Goal: Task Accomplishment & Management: Use online tool/utility

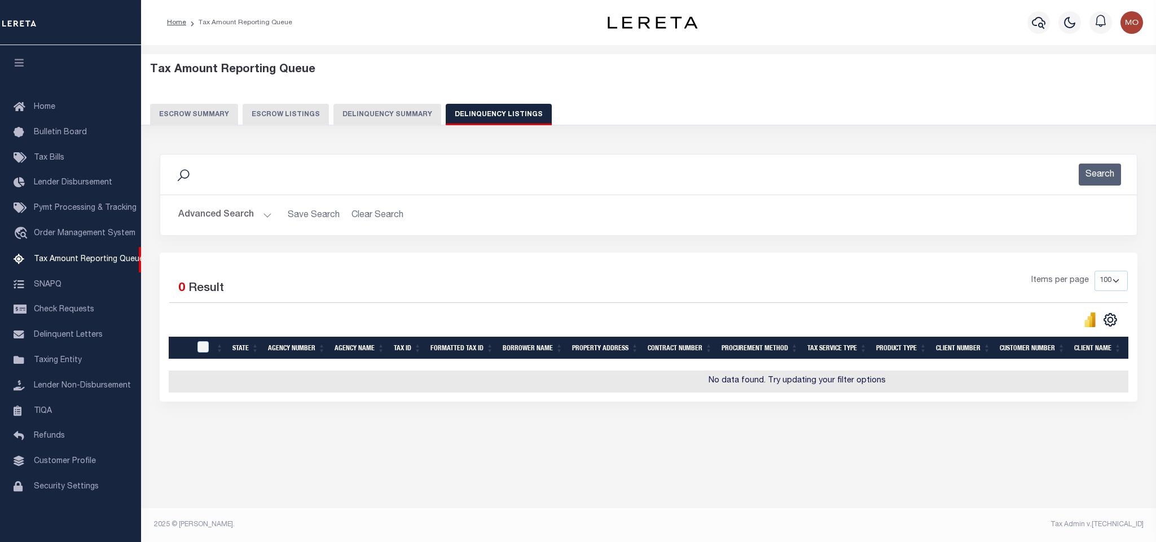
select select "100"
click at [265, 217] on button "Advanced Search" at bounding box center [225, 215] width 94 height 22
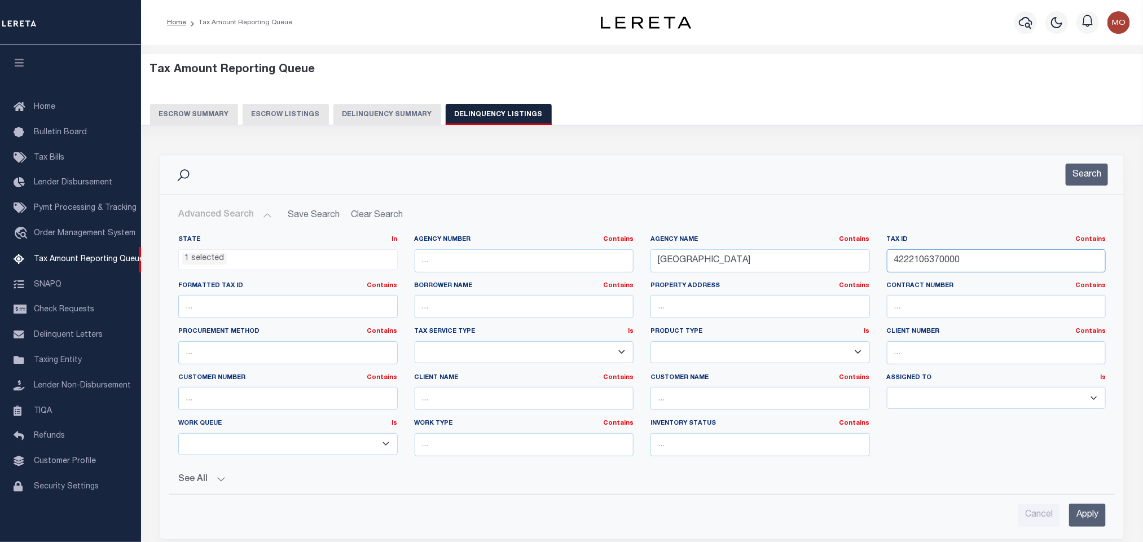
drag, startPoint x: 1009, startPoint y: 262, endPoint x: 670, endPoint y: 279, distance: 339.0
click at [685, 279] on div "State In In AK AL AR AZ CA CO CT DC DE FL GA GU HI IA ID IL IN KS [GEOGRAPHIC_D…" at bounding box center [642, 350] width 945 height 230
paste input "06-2219-010-024"
type input "06-2219-010-0240"
drag, startPoint x: 761, startPoint y: 261, endPoint x: 381, endPoint y: 242, distance: 379.7
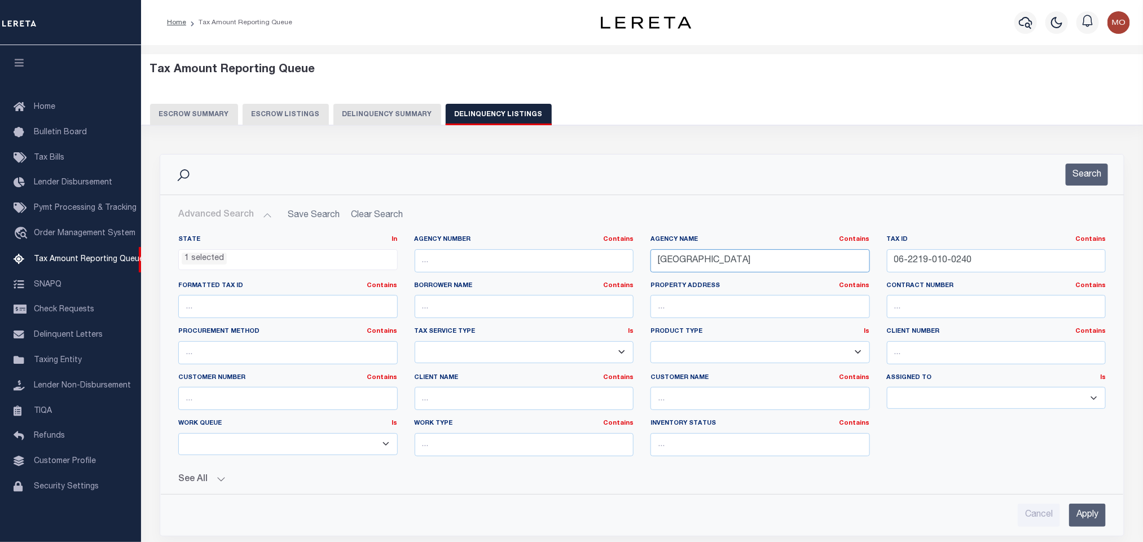
click at [402, 244] on div "State In In AK AL AR AZ CA CO CT DC DE FL GA GU HI IA ID IL IN KS [GEOGRAPHIC_D…" at bounding box center [642, 350] width 945 height 230
click at [210, 256] on li "1 selected" at bounding box center [204, 259] width 45 height 12
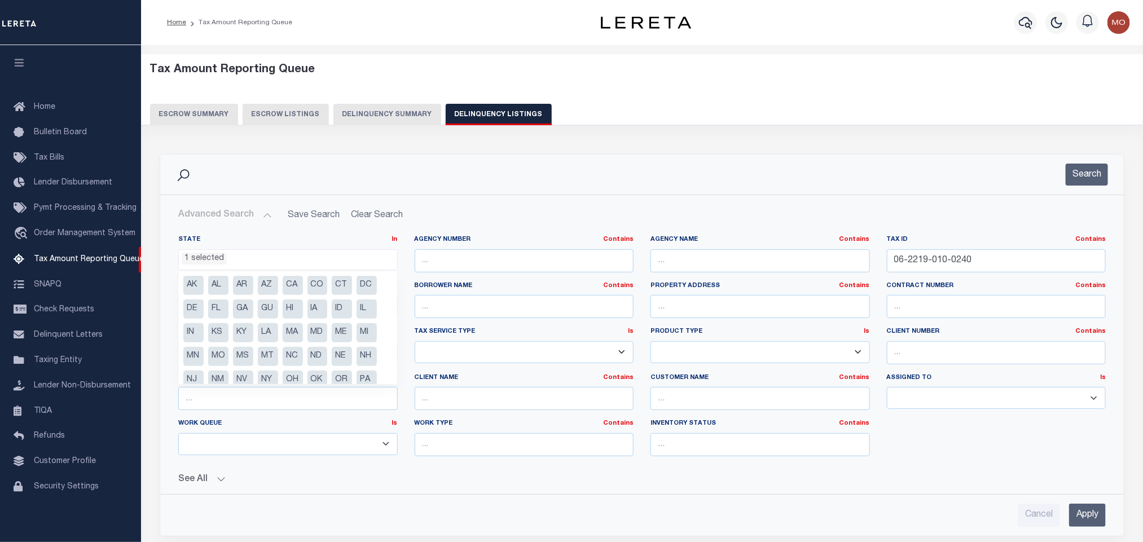
scroll to position [58, 0]
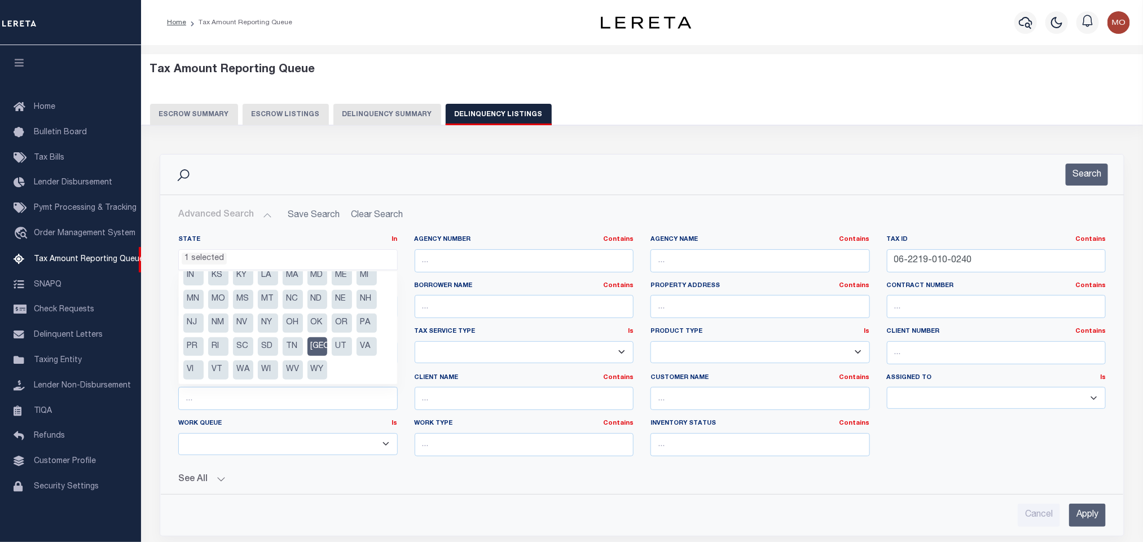
click at [313, 347] on li "[GEOGRAPHIC_DATA]" at bounding box center [318, 346] width 20 height 19
select select
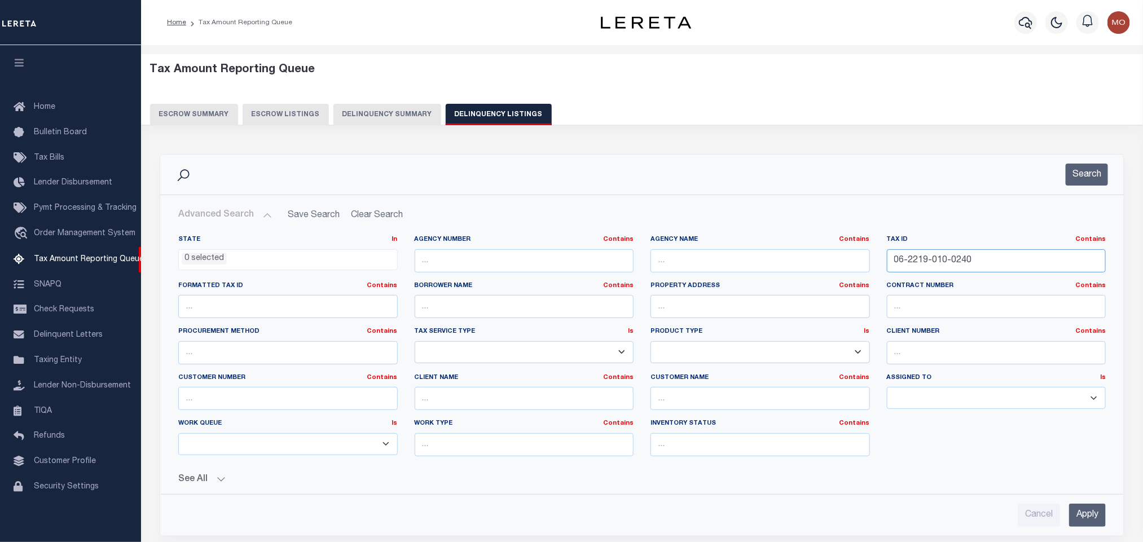
drag, startPoint x: 975, startPoint y: 267, endPoint x: 738, endPoint y: 270, distance: 237.0
click at [739, 270] on div "State In In AK AL AR AZ CA CO CT DC DE FL GA GU HI IA ID IL IN KS [GEOGRAPHIC_D…" at bounding box center [642, 350] width 945 height 230
click at [1089, 173] on button "Search" at bounding box center [1087, 175] width 42 height 22
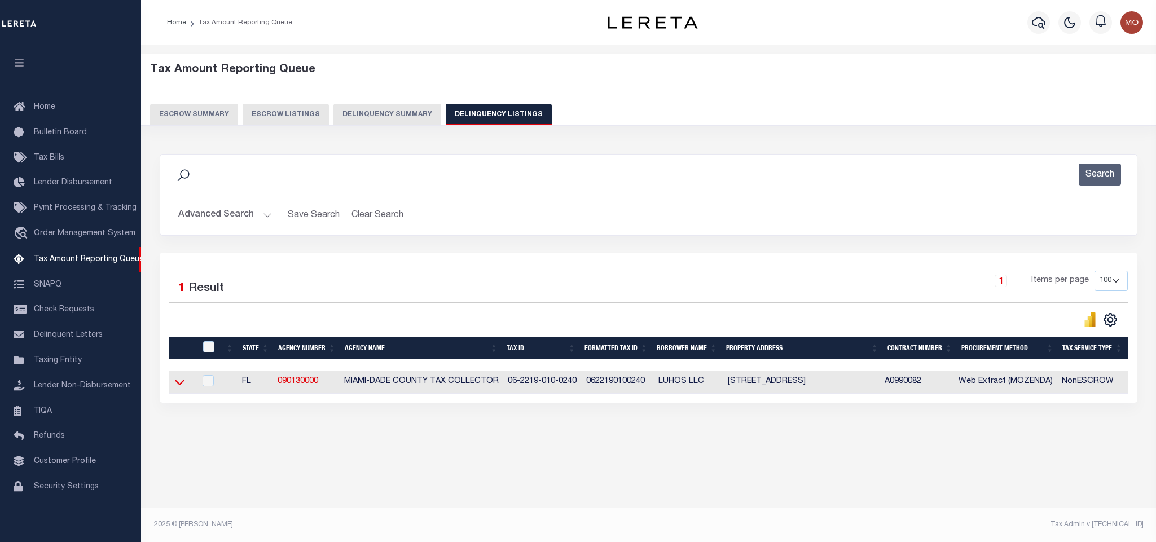
click at [178, 388] on icon at bounding box center [180, 382] width 10 height 12
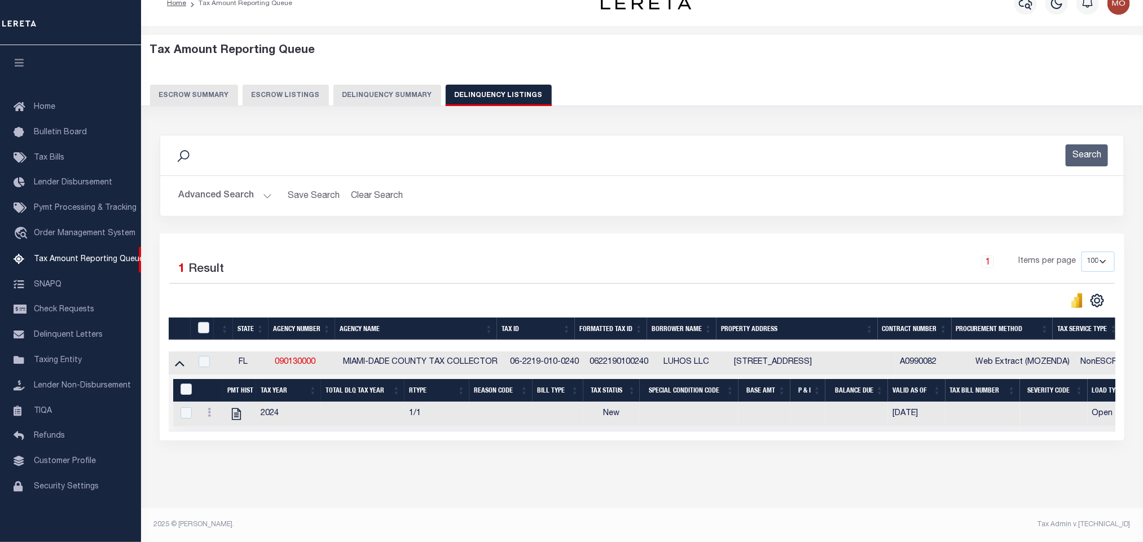
scroll to position [32, 0]
click at [202, 322] on input "checkbox" at bounding box center [203, 327] width 11 height 11
checkbox input "true"
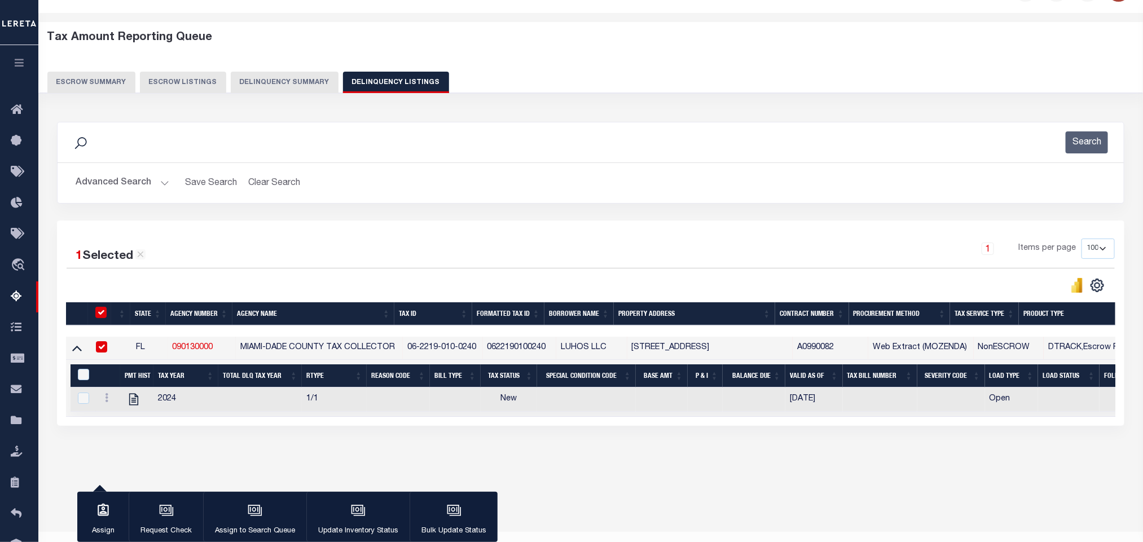
scroll to position [29, 0]
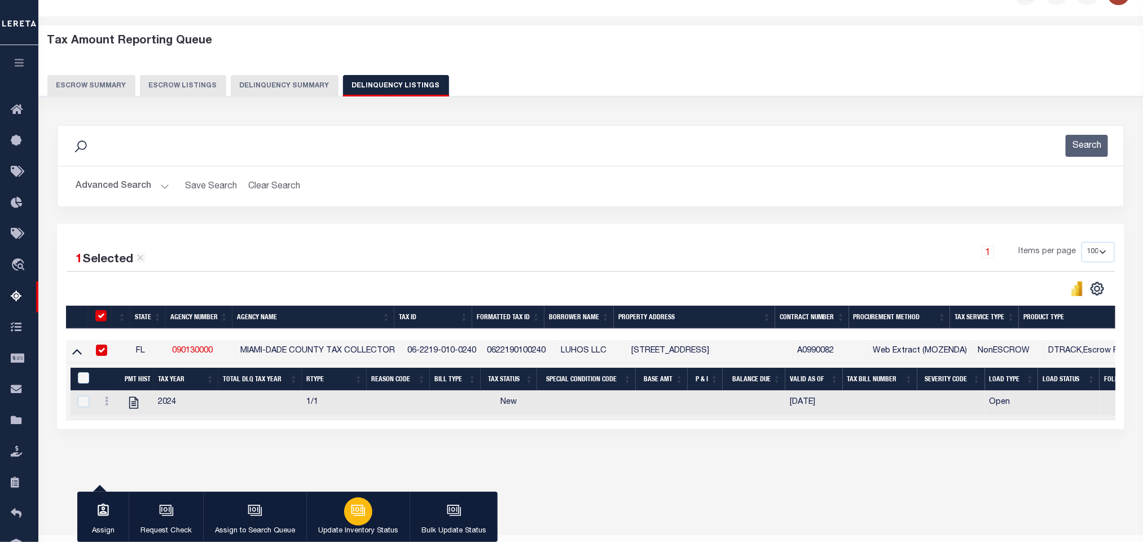
click at [358, 506] on icon "button" at bounding box center [358, 509] width 12 height 9
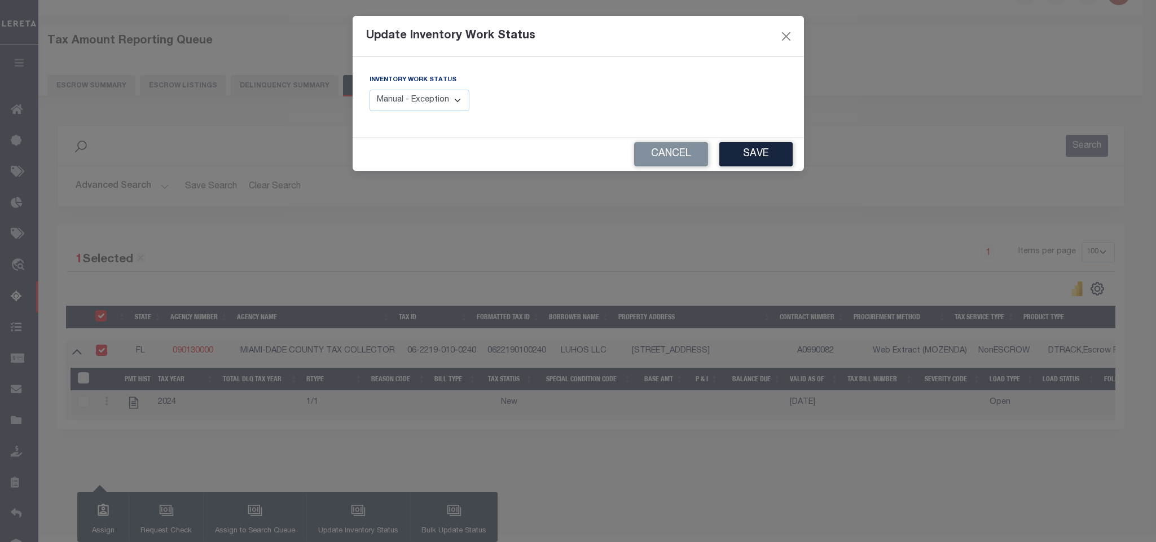
click at [434, 107] on select "Manual - Exception Pended - Awaiting Search Late Add Exception Completed" at bounding box center [420, 101] width 100 height 22
select select "4"
click at [370, 90] on select "Manual - Exception Pended - Awaiting Search Late Add Exception Completed" at bounding box center [420, 101] width 100 height 22
click at [753, 158] on button "Save" at bounding box center [756, 154] width 73 height 24
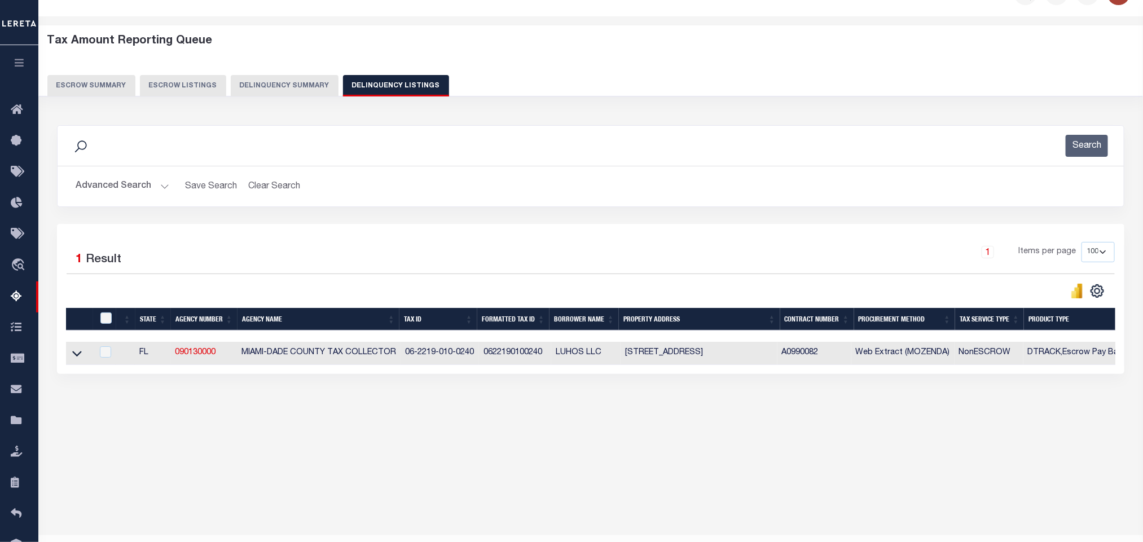
click at [161, 188] on button "Advanced Search" at bounding box center [123, 187] width 94 height 22
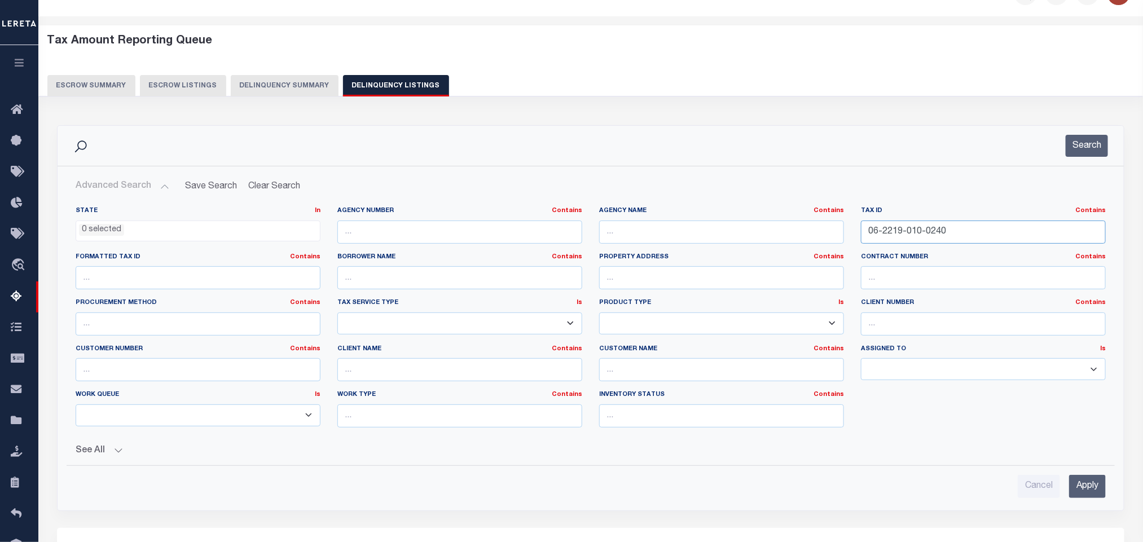
drag, startPoint x: 961, startPoint y: 244, endPoint x: 684, endPoint y: 252, distance: 276.6
click at [686, 252] on div "State In In AK AL AR AZ CA CO CT DC DE FL GA GU HI IA ID IL IN KS [GEOGRAPHIC_D…" at bounding box center [590, 322] width 1047 height 230
paste input "62761200006"
click at [1094, 141] on button "Search" at bounding box center [1087, 146] width 42 height 22
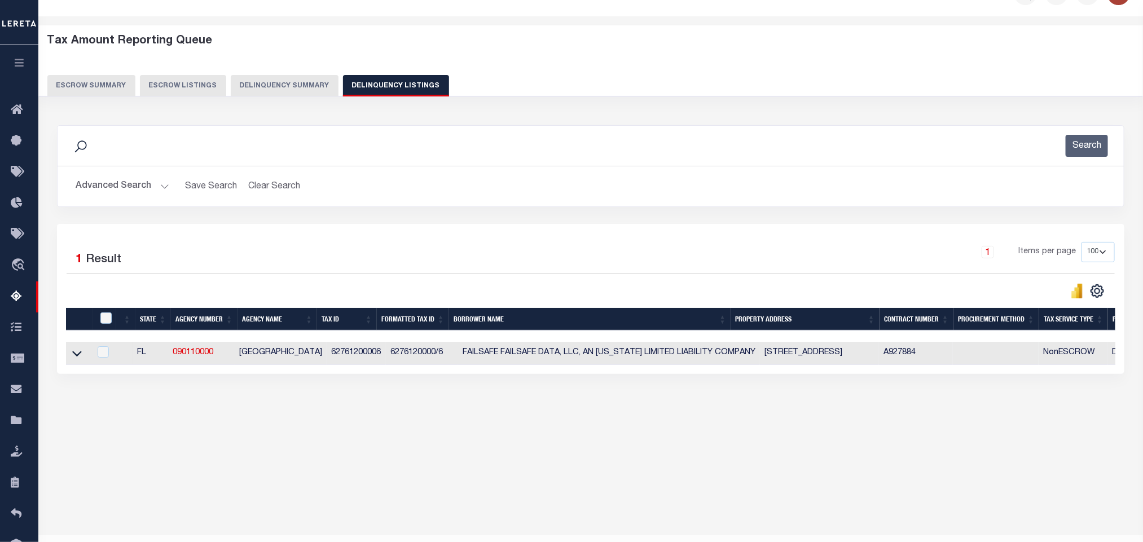
click at [71, 357] on link at bounding box center [77, 353] width 13 height 8
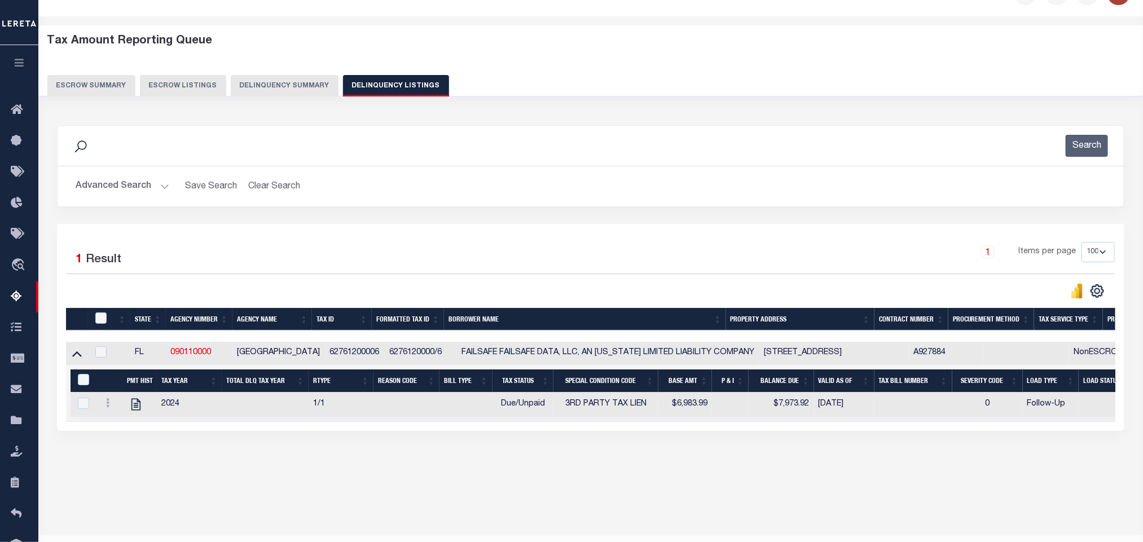
click at [161, 186] on button "Advanced Search" at bounding box center [123, 187] width 94 height 22
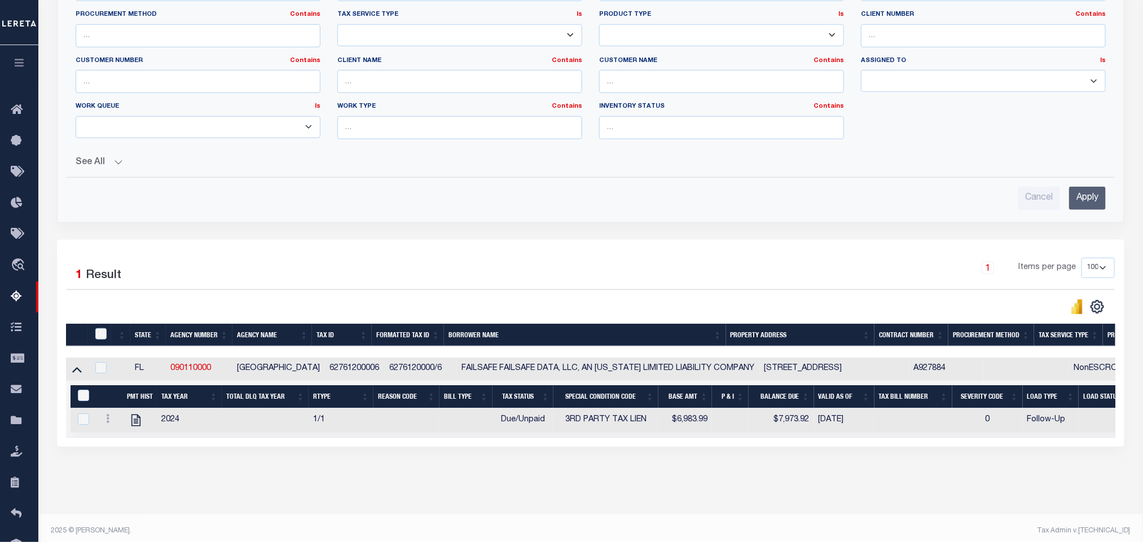
scroll to position [2, 0]
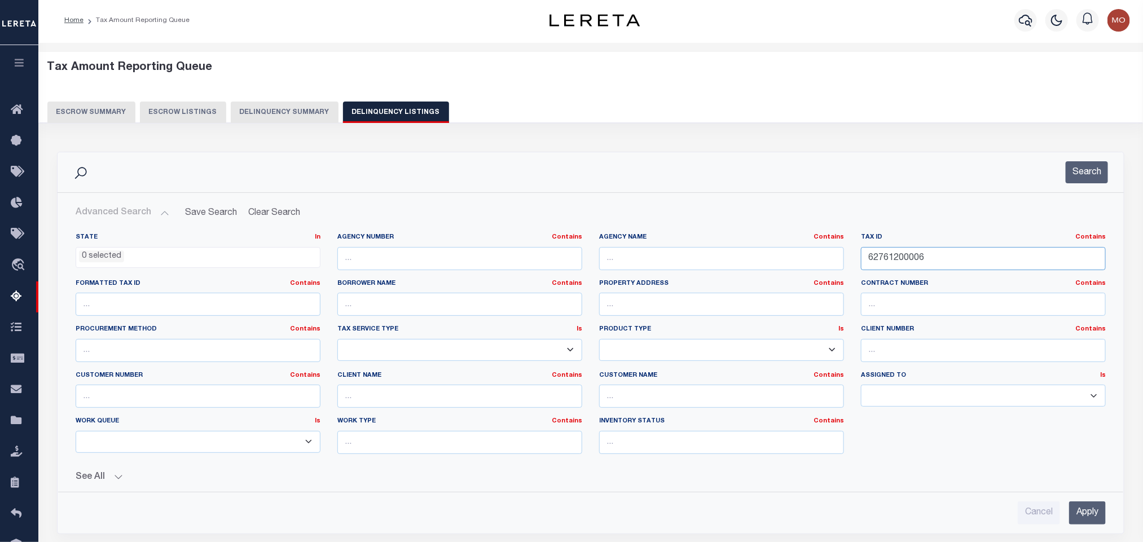
drag, startPoint x: 867, startPoint y: 271, endPoint x: 665, endPoint y: 257, distance: 201.9
click at [699, 269] on div "State In In AK AL AR AZ CA CO CT DC DE FL GA GU HI IA ID IL IN KS [GEOGRAPHIC_D…" at bounding box center [590, 348] width 1047 height 230
paste input "222329279206030"
click at [1087, 178] on button "Search" at bounding box center [1087, 172] width 42 height 22
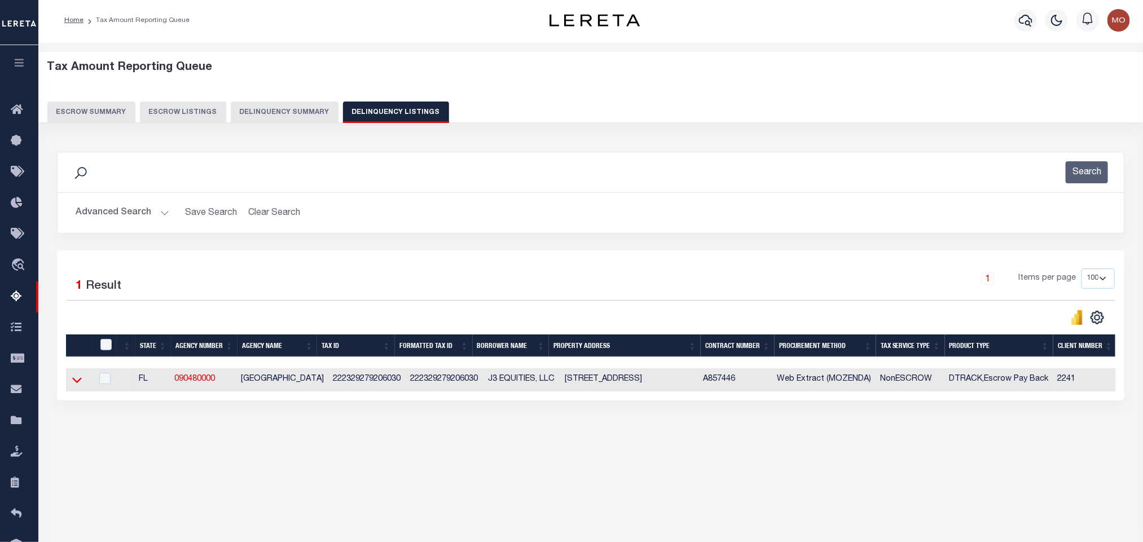
click at [77, 386] on icon at bounding box center [77, 380] width 10 height 12
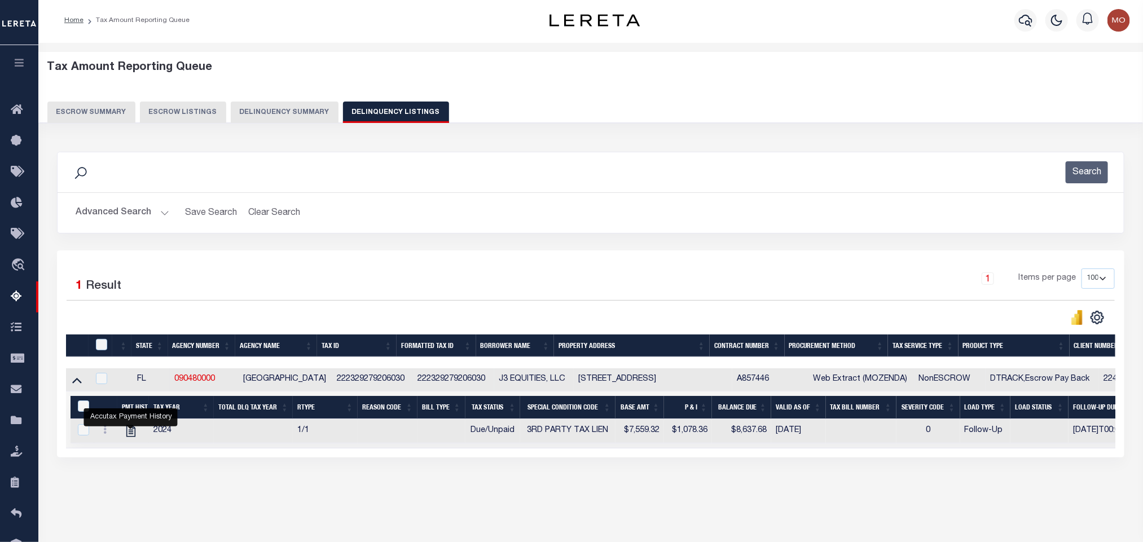
click at [161, 214] on button "Advanced Search" at bounding box center [123, 213] width 94 height 22
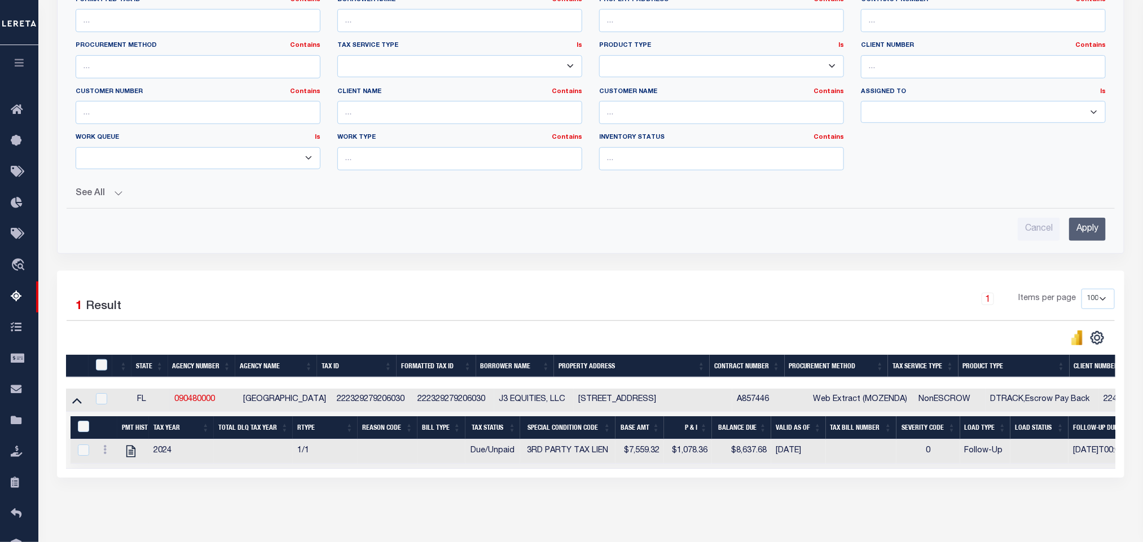
scroll to position [6, 0]
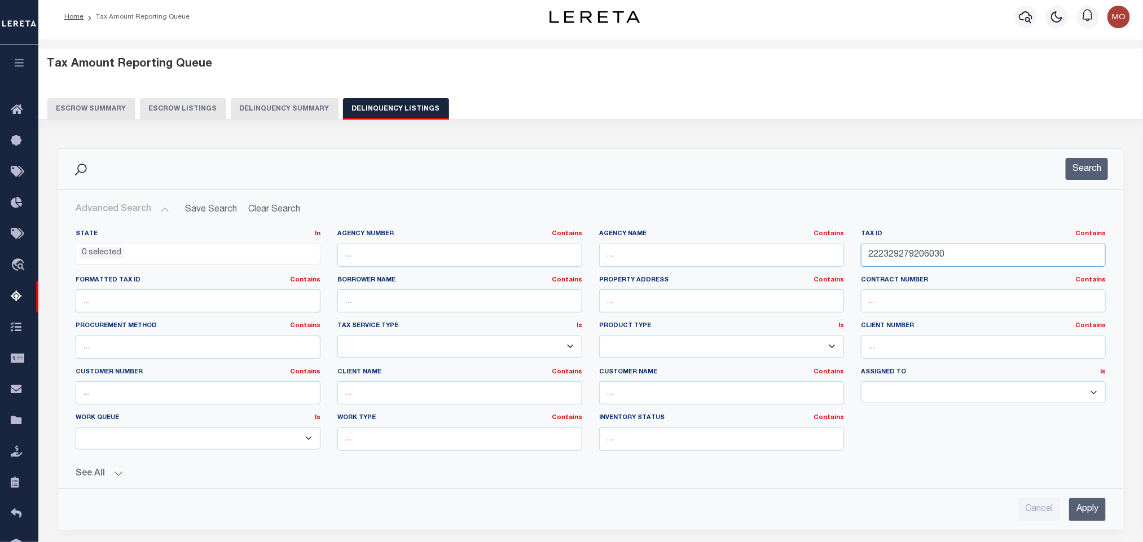
drag, startPoint x: 980, startPoint y: 251, endPoint x: 722, endPoint y: 264, distance: 258.8
click at [735, 264] on div "State In In AK AL AR AZ CA CO CT DC DE FL GA GU HI IA ID IL IN KS [GEOGRAPHIC_D…" at bounding box center [590, 345] width 1047 height 230
paste input "30233093300022"
click at [1080, 161] on button "Search" at bounding box center [1087, 169] width 42 height 22
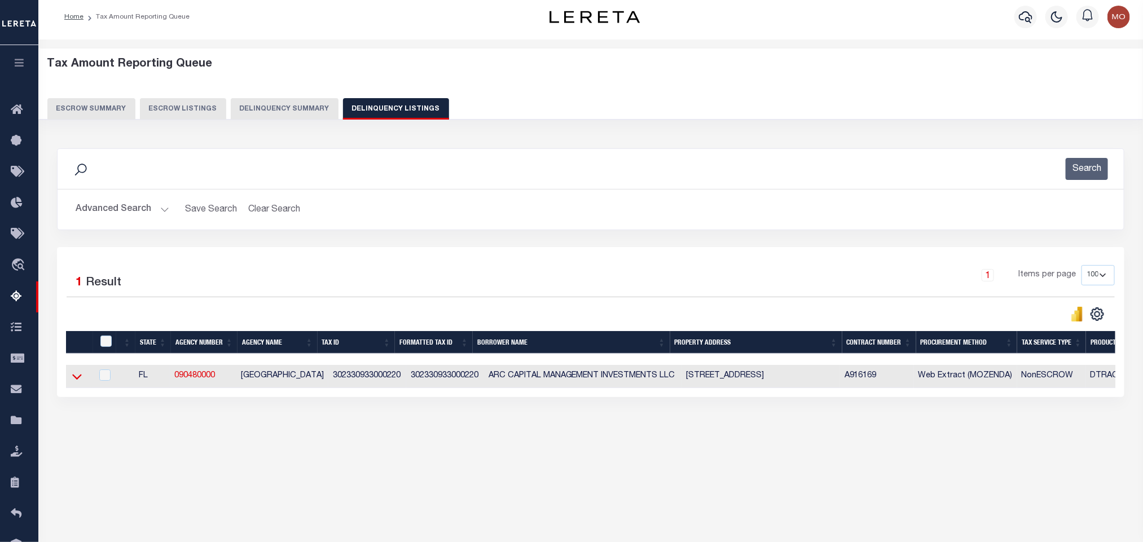
click at [77, 381] on icon at bounding box center [77, 377] width 10 height 12
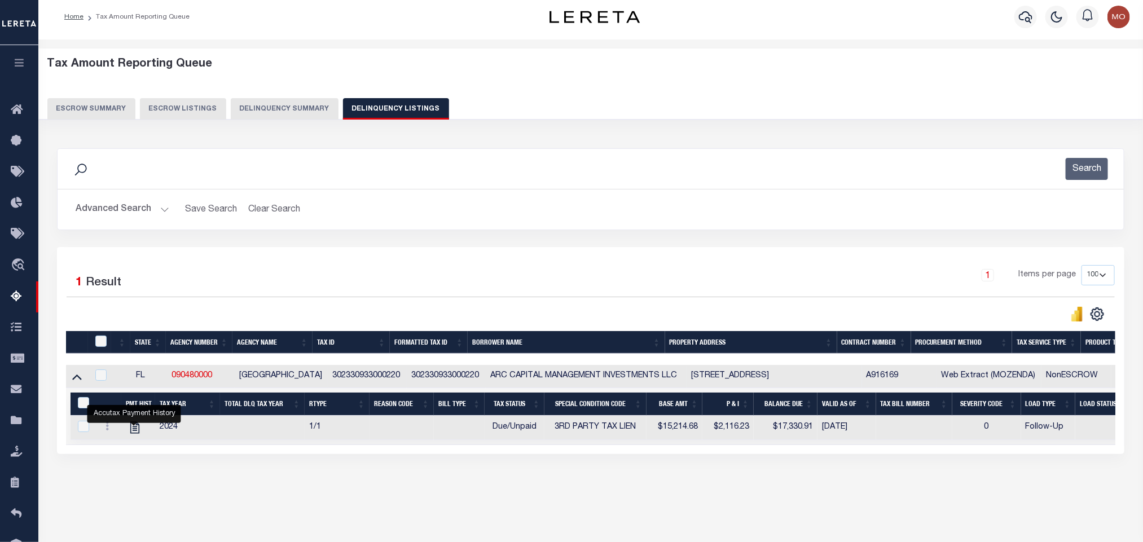
click at [164, 214] on button "Advanced Search" at bounding box center [123, 210] width 94 height 22
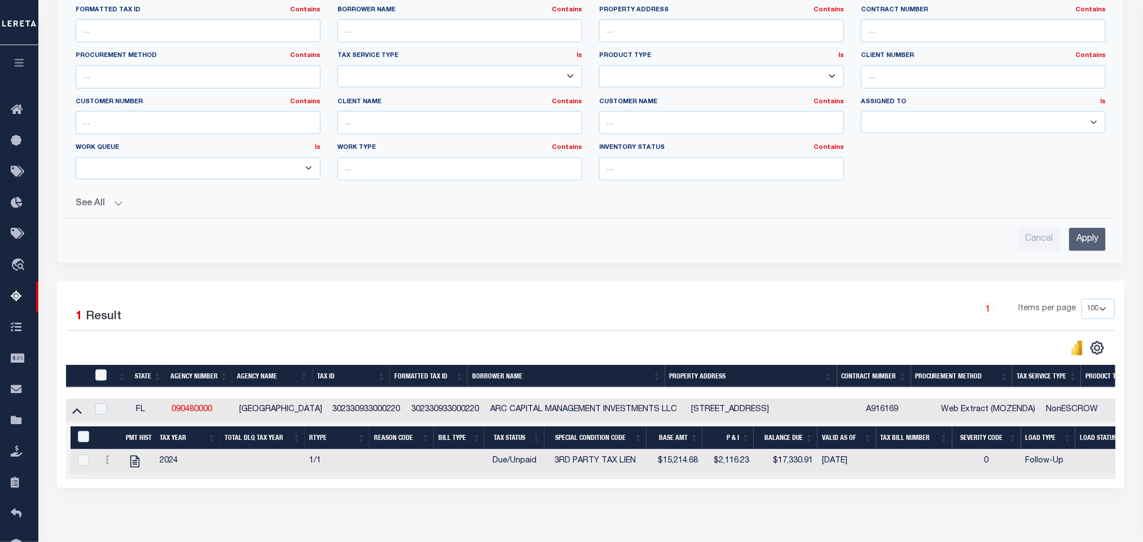
scroll to position [17, 0]
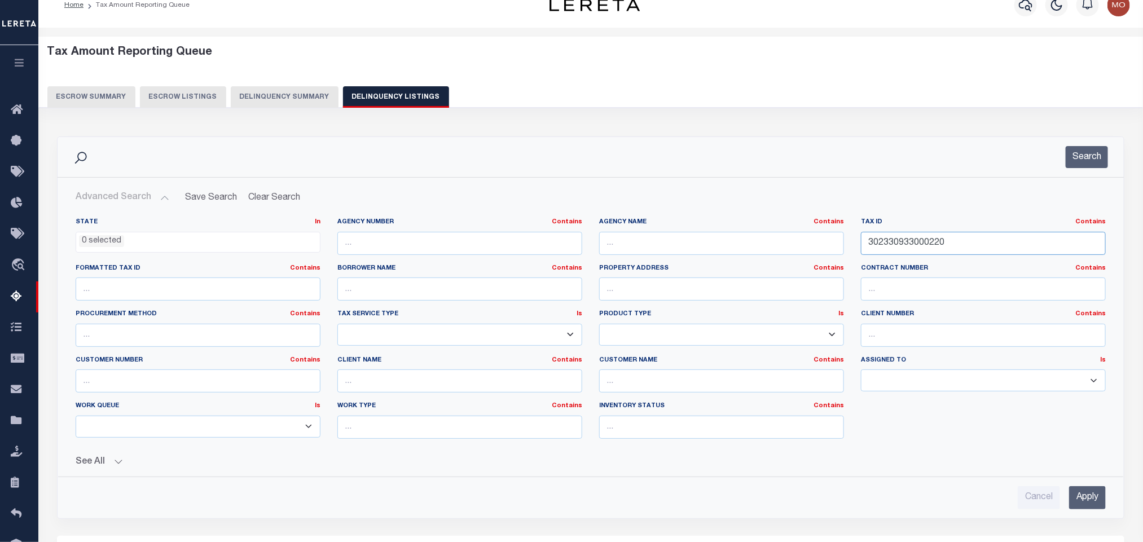
click at [953, 245] on input "302330933000220" at bounding box center [983, 243] width 245 height 23
drag, startPoint x: 984, startPoint y: 248, endPoint x: 699, endPoint y: 241, distance: 284.5
click at [713, 244] on div "State In In AK AL AR AZ CA CO CT DC DE FL GA GU HI IA ID IL IN KS [GEOGRAPHIC_D…" at bounding box center [590, 333] width 1047 height 230
paste input "1223063320504"
click at [1101, 146] on button "Search" at bounding box center [1087, 157] width 42 height 22
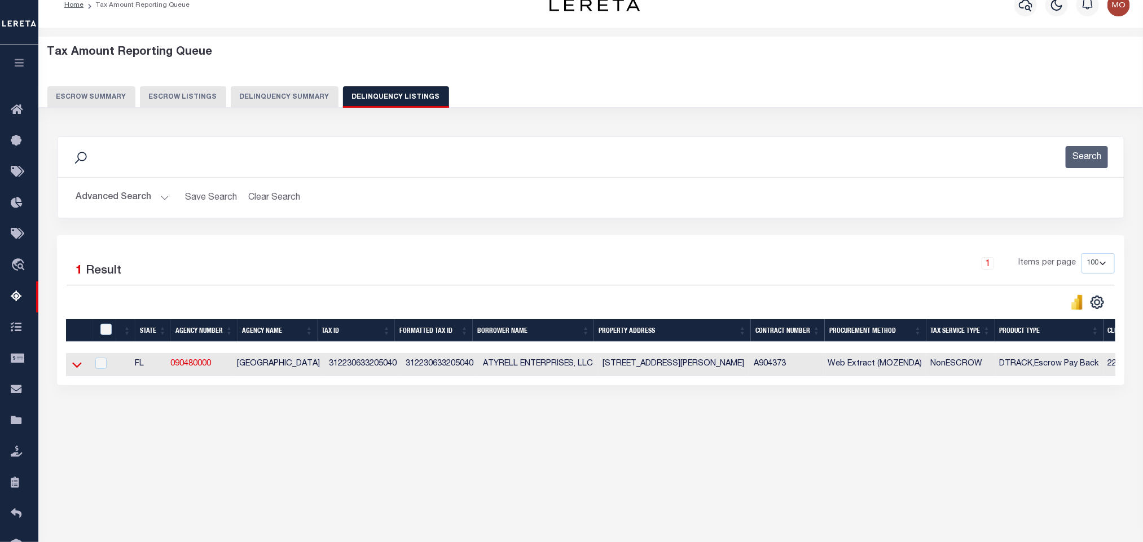
click at [74, 369] on icon at bounding box center [77, 366] width 10 height 6
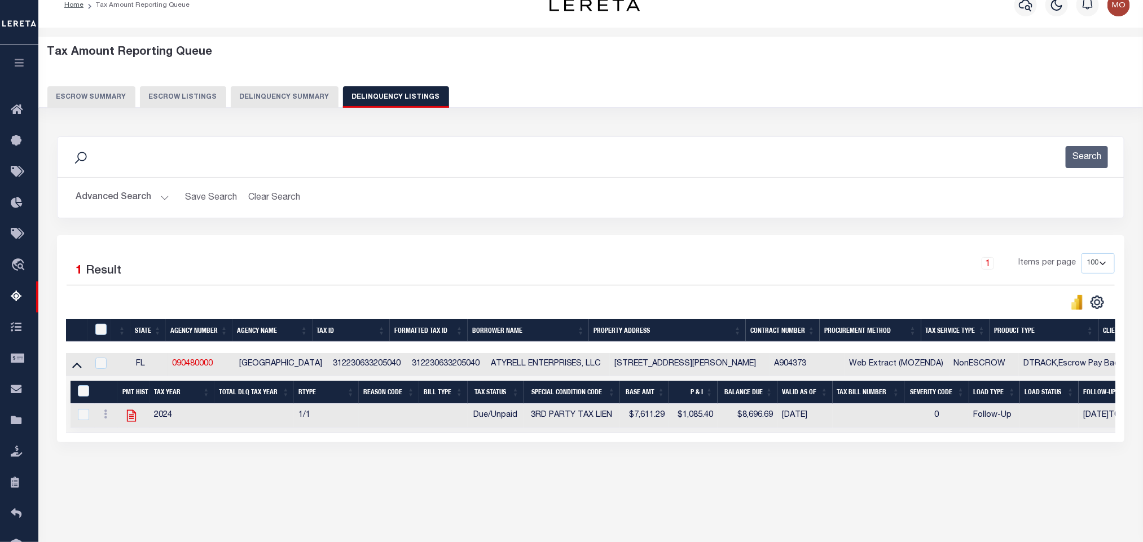
scroll to position [56, 0]
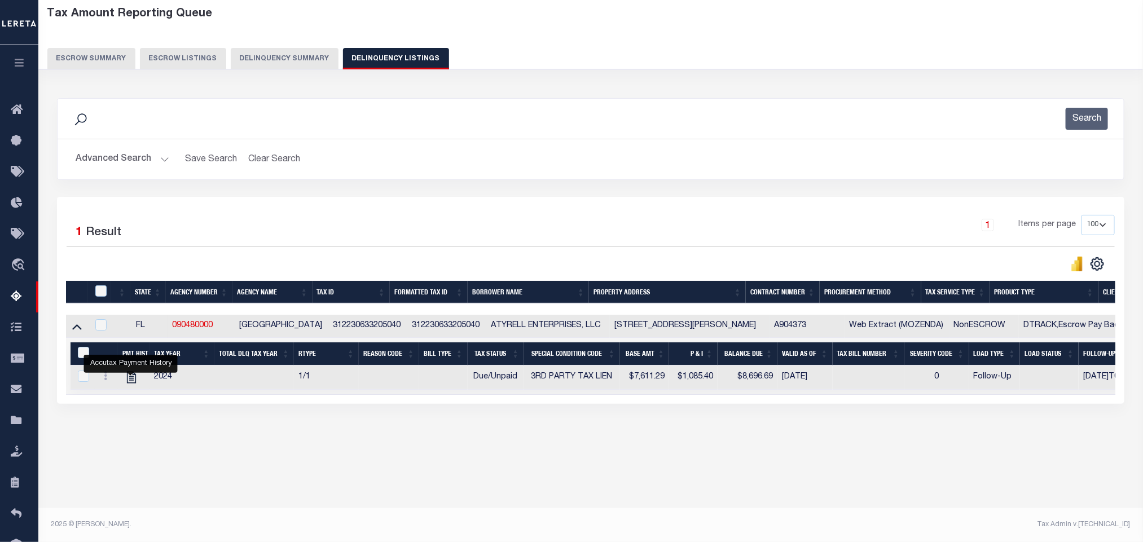
click at [163, 159] on button "Advanced Search" at bounding box center [123, 159] width 94 height 22
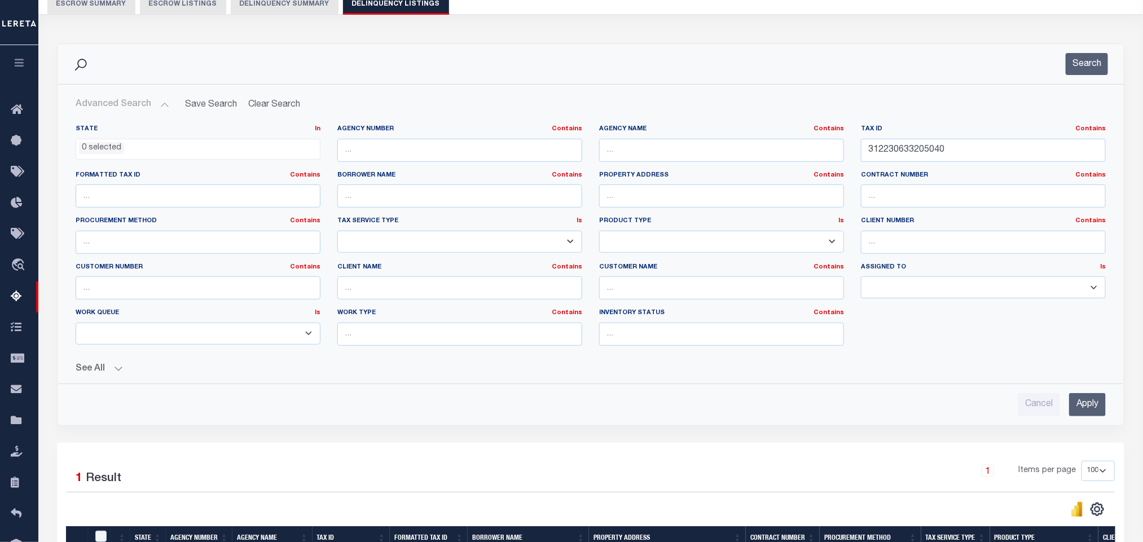
scroll to position [0, 0]
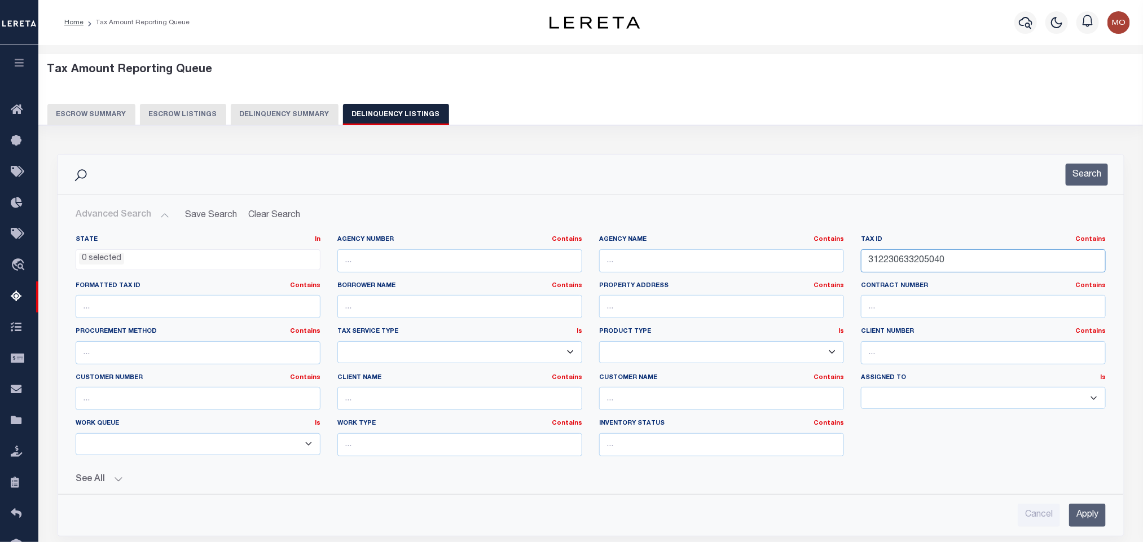
drag, startPoint x: 974, startPoint y: 259, endPoint x: 642, endPoint y: 288, distance: 333.1
click at [676, 296] on div "State In In AK AL AR AZ CA CO CT DC DE FL GA GU HI IA ID IL IN KS [GEOGRAPHIC_D…" at bounding box center [590, 350] width 1047 height 230
paste input "41410300000130"
click at [1077, 172] on button "Search" at bounding box center [1087, 175] width 42 height 22
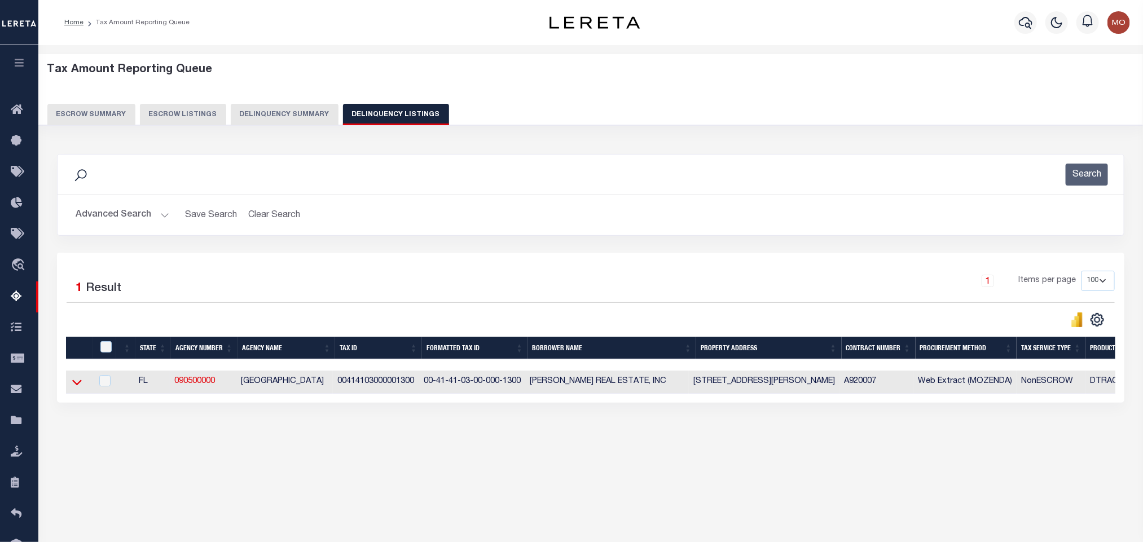
click at [76, 386] on icon at bounding box center [77, 383] width 10 height 6
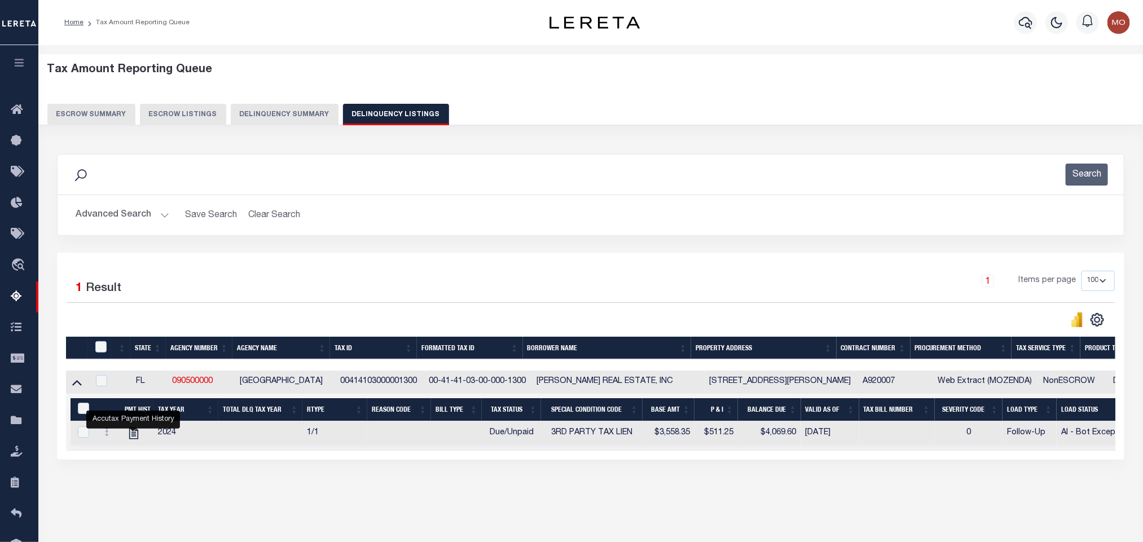
click at [156, 219] on button "Advanced Search" at bounding box center [123, 215] width 94 height 22
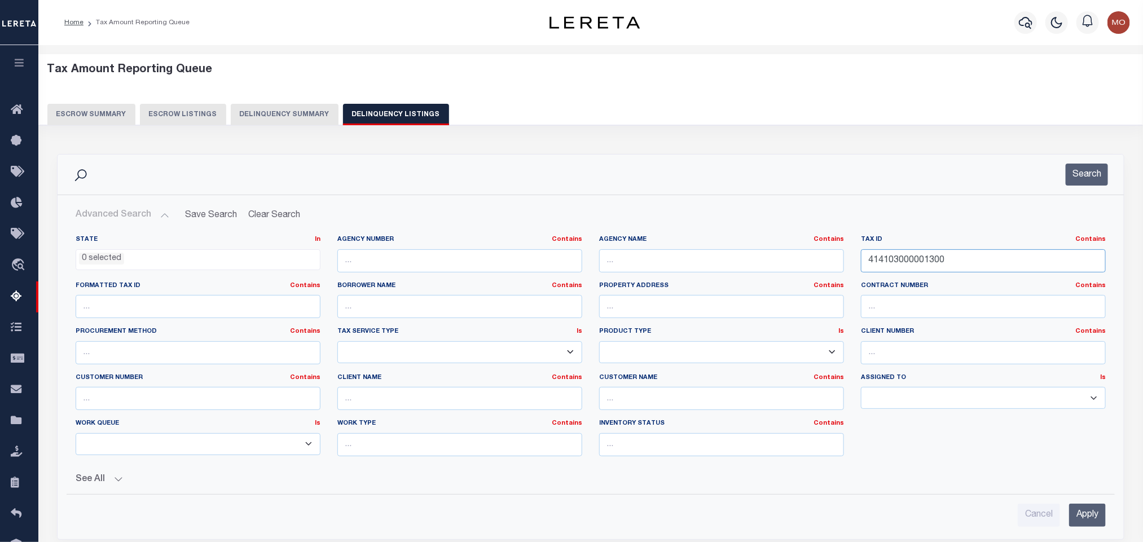
drag, startPoint x: 975, startPoint y: 263, endPoint x: 568, endPoint y: 239, distance: 408.1
click at [584, 239] on div "State In In AK AL AR AZ CA CO CT DC DE FL GA GU HI IA ID IL IN KS [GEOGRAPHIC_D…" at bounding box center [590, 350] width 1047 height 230
paste input "2402527003005"
type input "424025270030050"
click at [1085, 175] on button "Search" at bounding box center [1087, 175] width 42 height 22
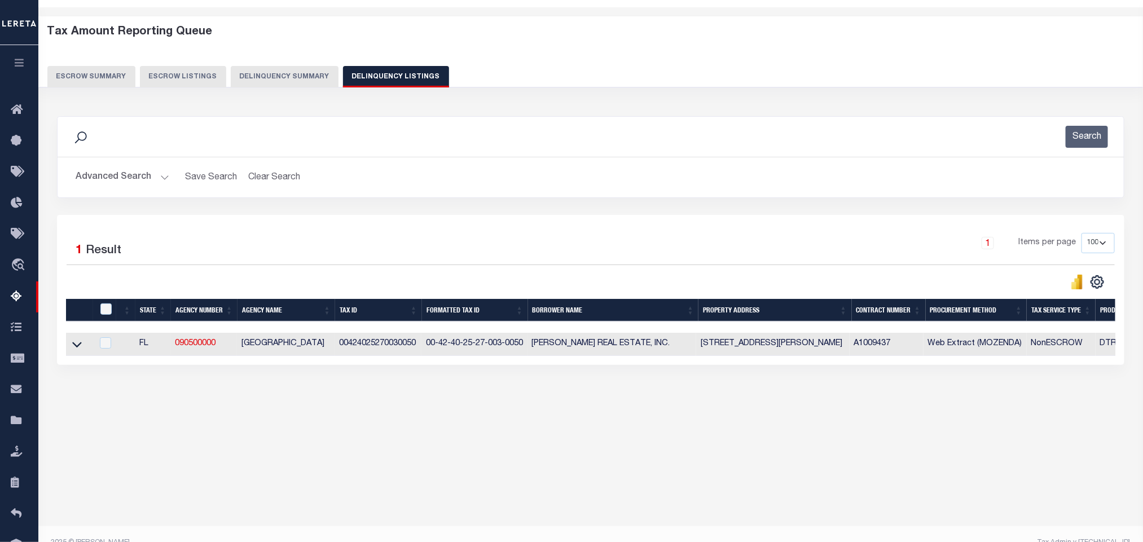
scroll to position [56, 0]
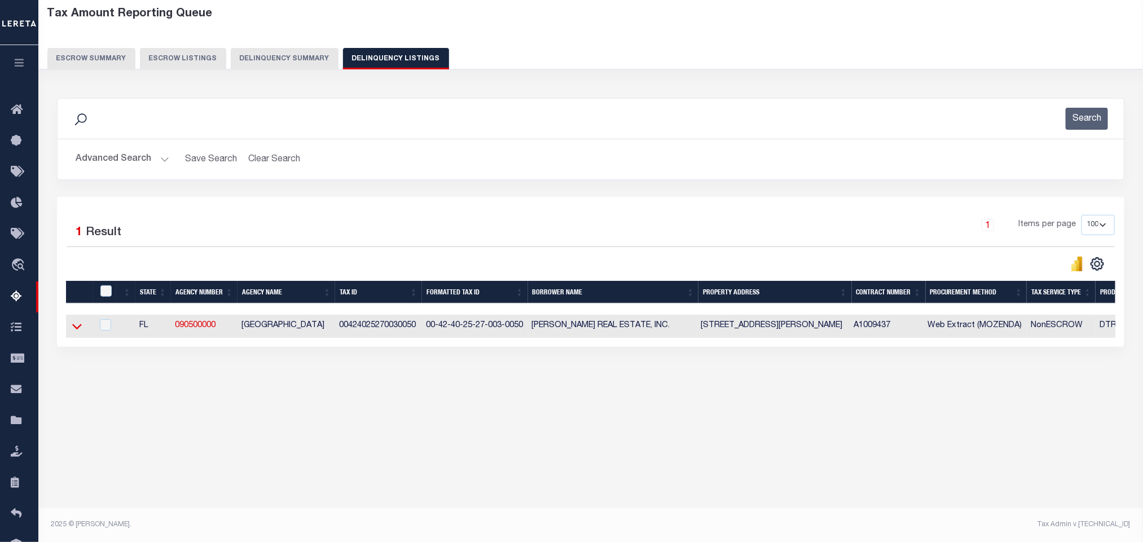
click at [77, 331] on icon at bounding box center [77, 327] width 10 height 12
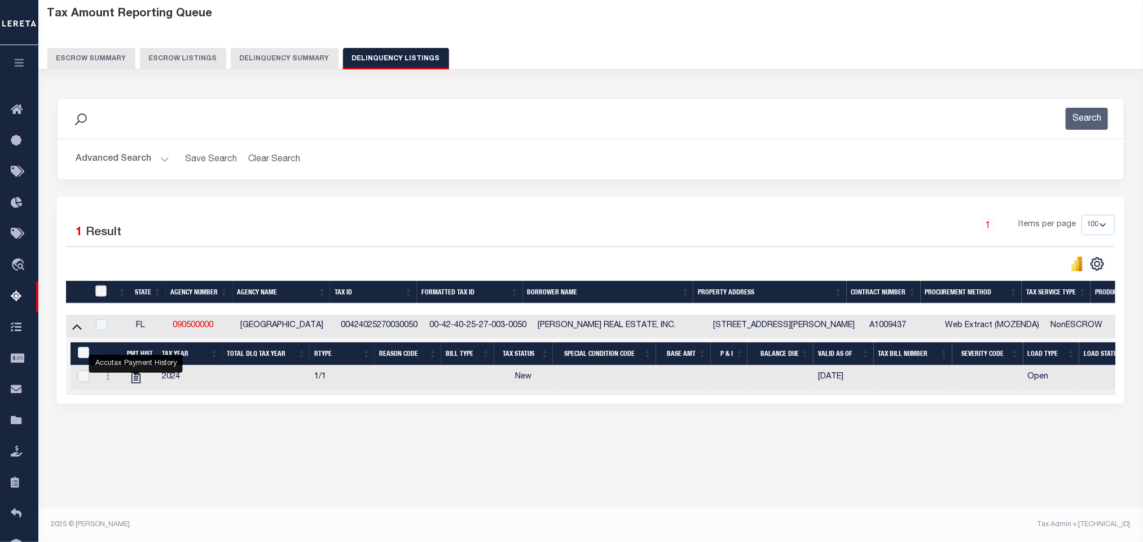
click at [100, 290] on input "checkbox" at bounding box center [100, 291] width 11 height 11
checkbox input "true"
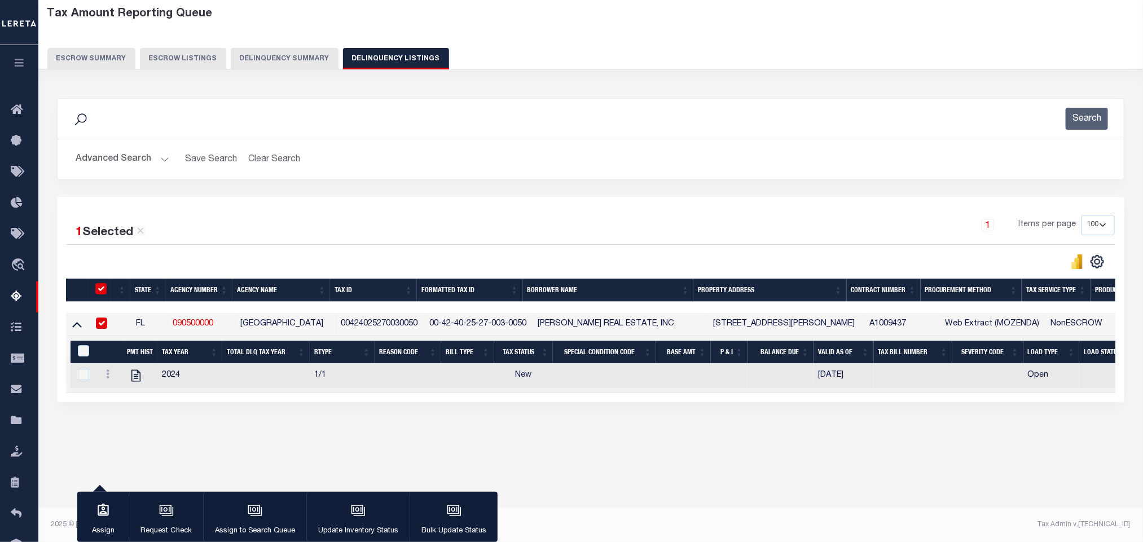
scroll to position [53, 0]
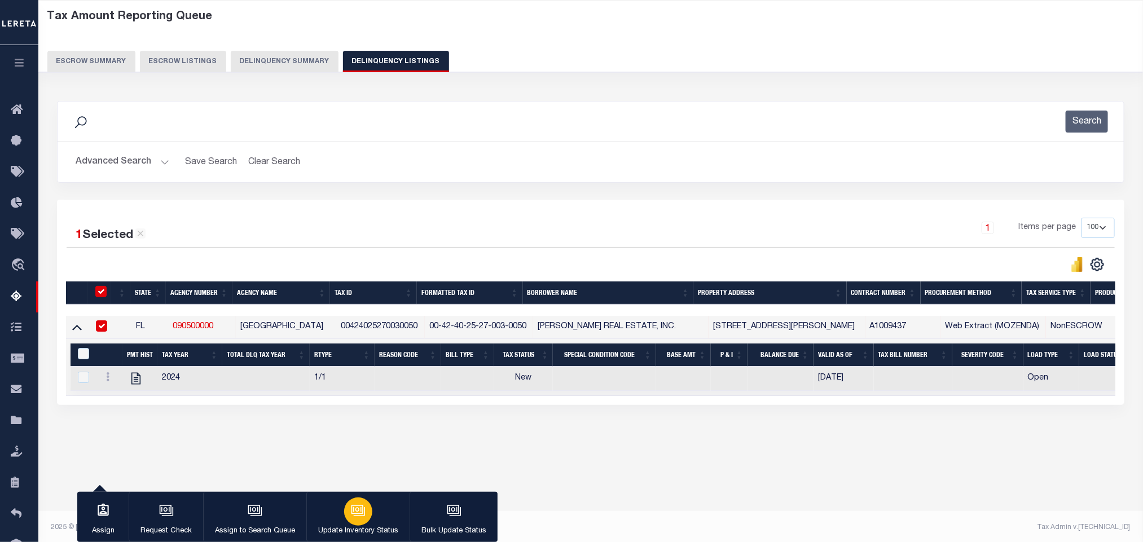
click at [369, 521] on button "Update Inventory Status" at bounding box center [357, 517] width 103 height 51
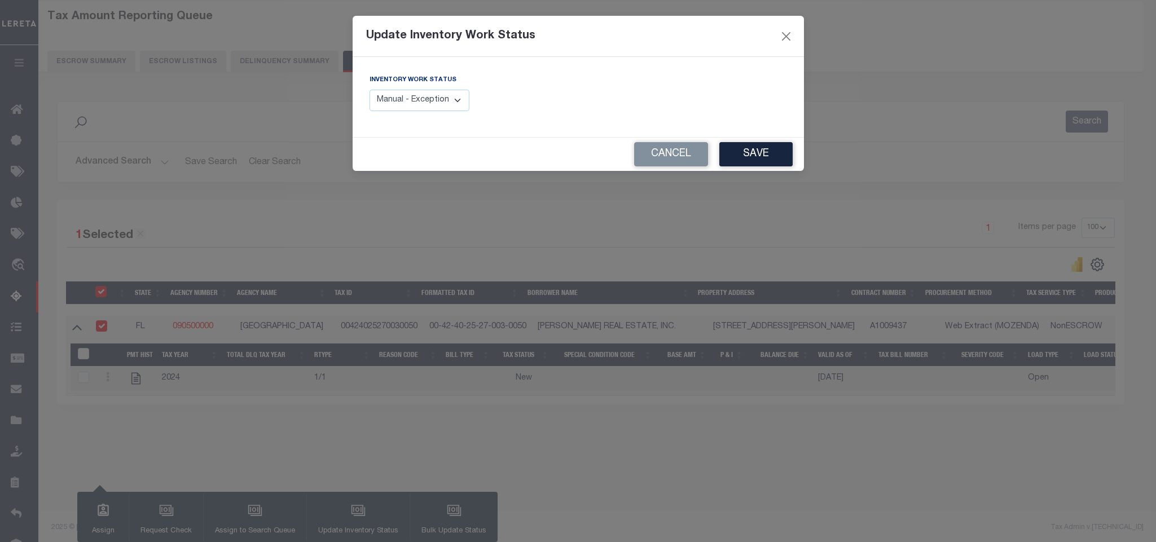
click at [444, 103] on select "Manual - Exception Pended - Awaiting Search Late Add Exception Completed" at bounding box center [420, 101] width 100 height 22
select select "4"
click at [370, 90] on select "Manual - Exception Pended - Awaiting Search Late Add Exception Completed" at bounding box center [420, 101] width 100 height 22
click at [743, 155] on button "Save" at bounding box center [756, 154] width 73 height 24
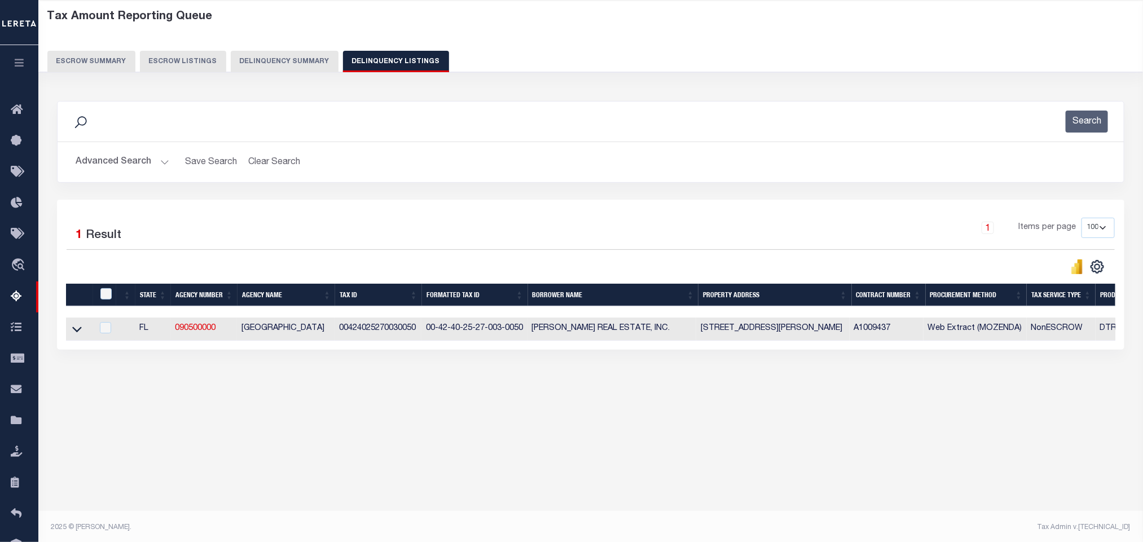
click at [161, 157] on button "Advanced Search" at bounding box center [123, 162] width 94 height 22
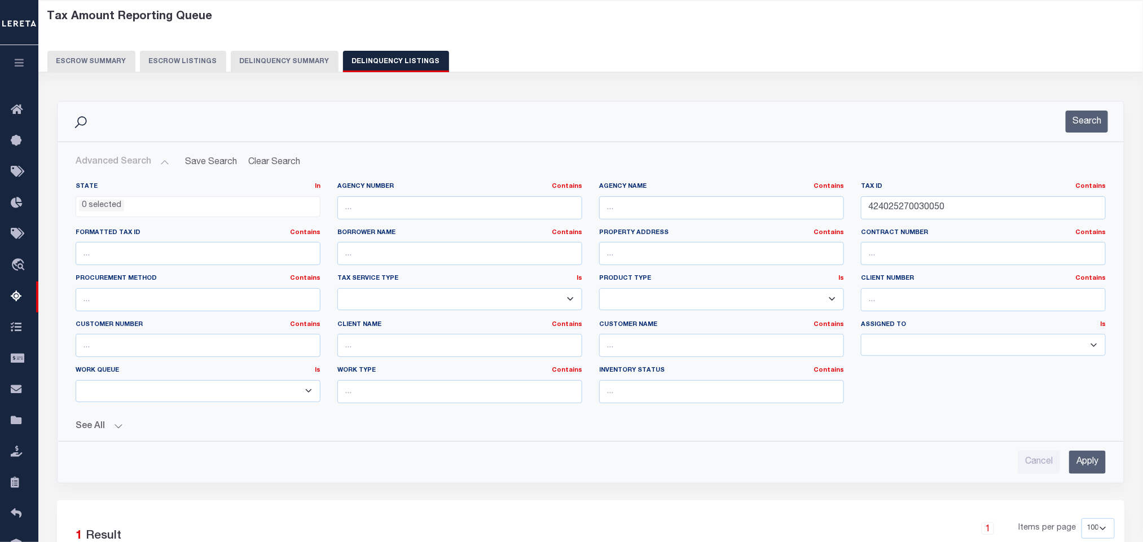
click at [100, 212] on li "0 selected" at bounding box center [101, 206] width 45 height 12
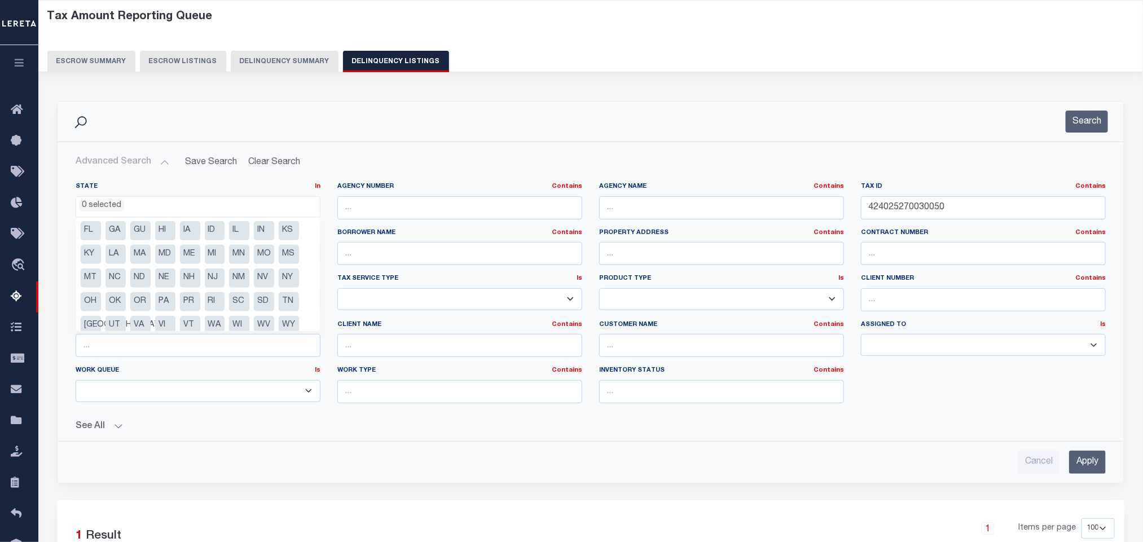
scroll to position [34, 0]
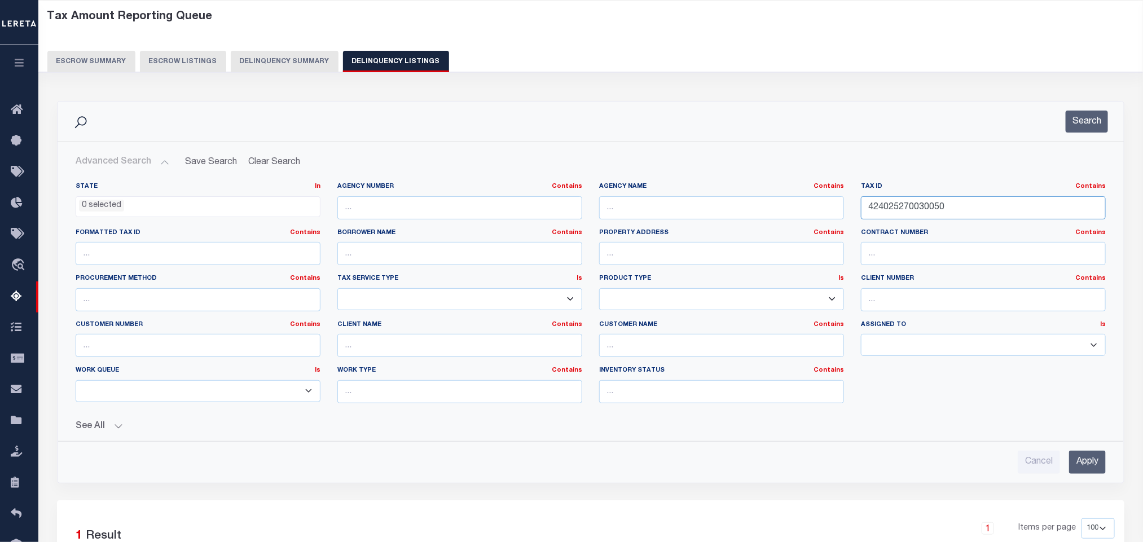
drag, startPoint x: 940, startPoint y: 214, endPoint x: 715, endPoint y: 200, distance: 225.1
click at [764, 212] on div "State In In AK AL AR AZ CA CO CT DC DE FL GA GU HI IA ID IL IN KS [GEOGRAPHIC_D…" at bounding box center [590, 297] width 1047 height 230
paste input "05511 0002"
type input "05511 00020"
click at [1094, 120] on button "Search" at bounding box center [1087, 122] width 42 height 22
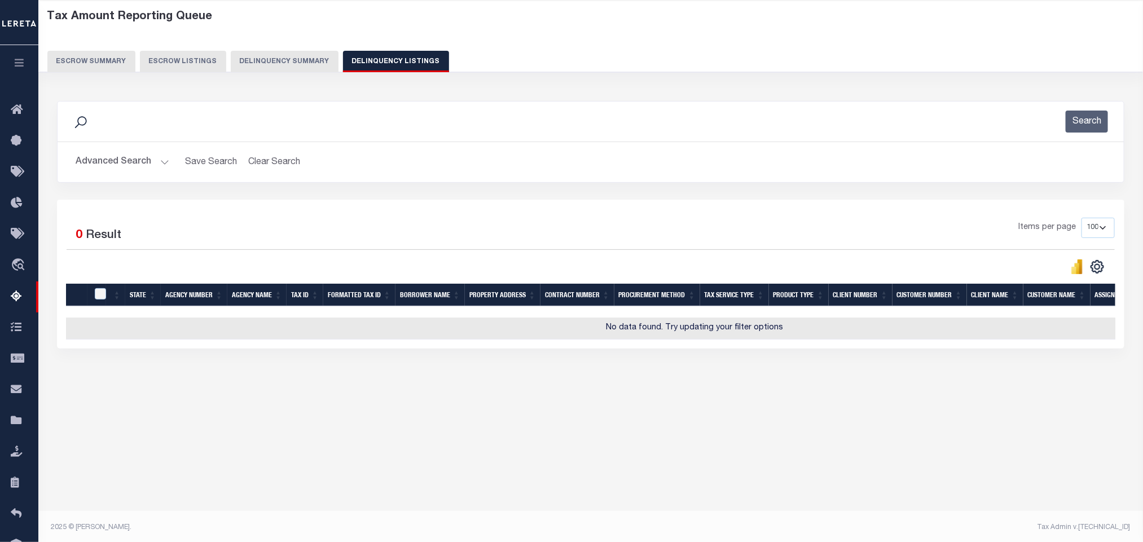
click at [159, 161] on button "Advanced Search" at bounding box center [123, 162] width 94 height 22
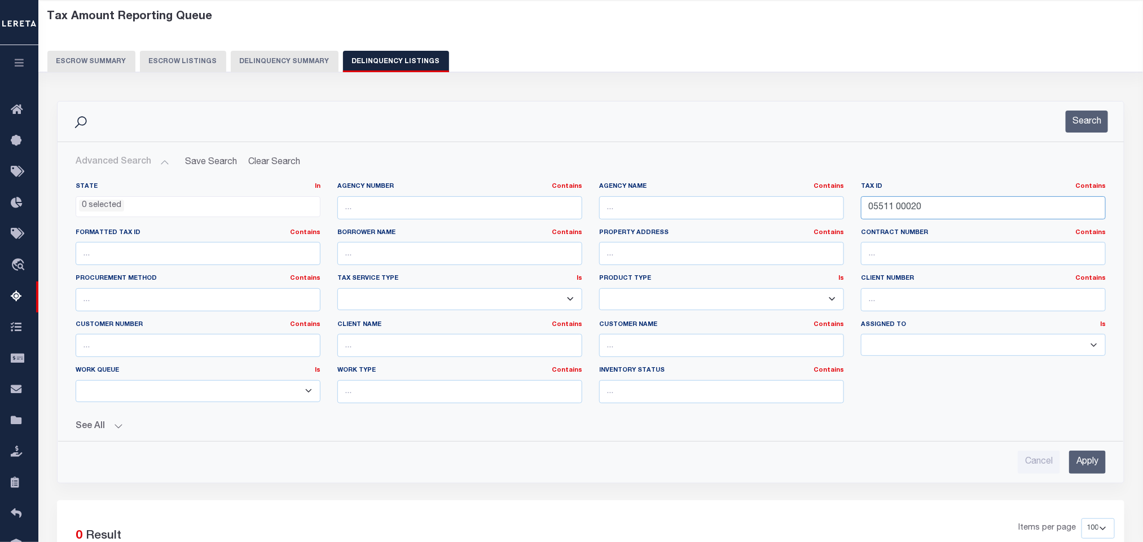
drag, startPoint x: 945, startPoint y: 211, endPoint x: 791, endPoint y: 219, distance: 154.9
click at [810, 218] on div "State In In AK AL AR AZ CA CO CT DC DE FL GA GU HI IA ID IL IN KS [GEOGRAPHIC_D…" at bounding box center [590, 297] width 1047 height 230
paste input "0082 00001"
type input "00082 00001"
click at [1094, 124] on button "Search" at bounding box center [1087, 122] width 42 height 22
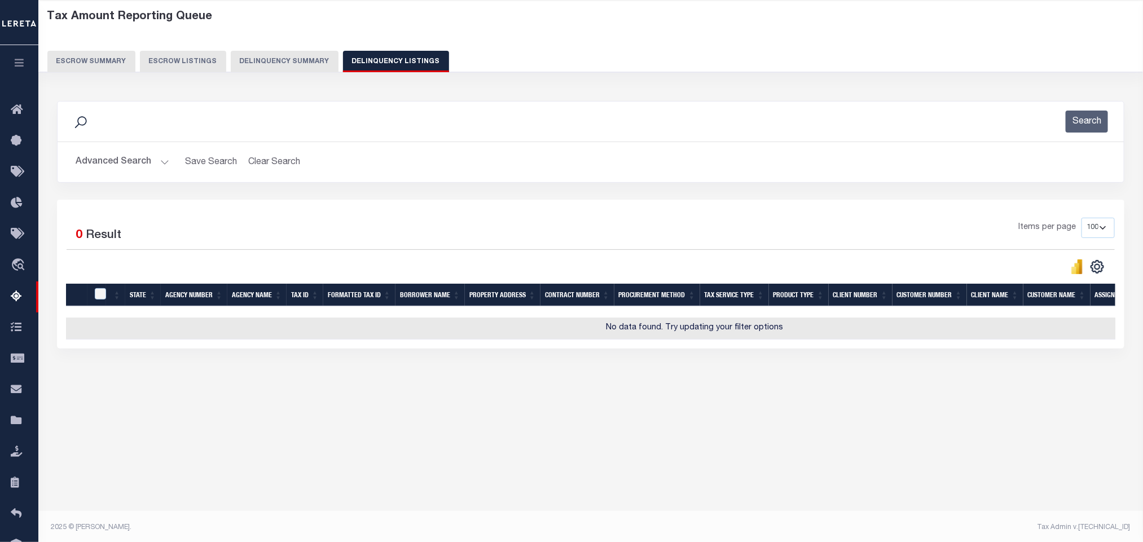
click at [157, 163] on button "Advanced Search" at bounding box center [123, 162] width 94 height 22
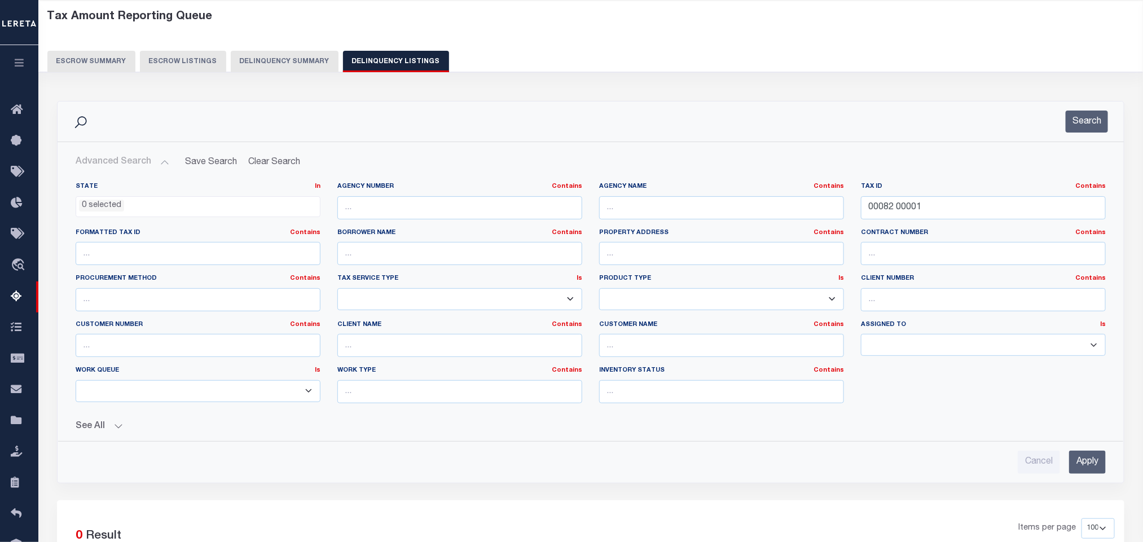
click at [102, 200] on li "0 selected" at bounding box center [101, 206] width 45 height 12
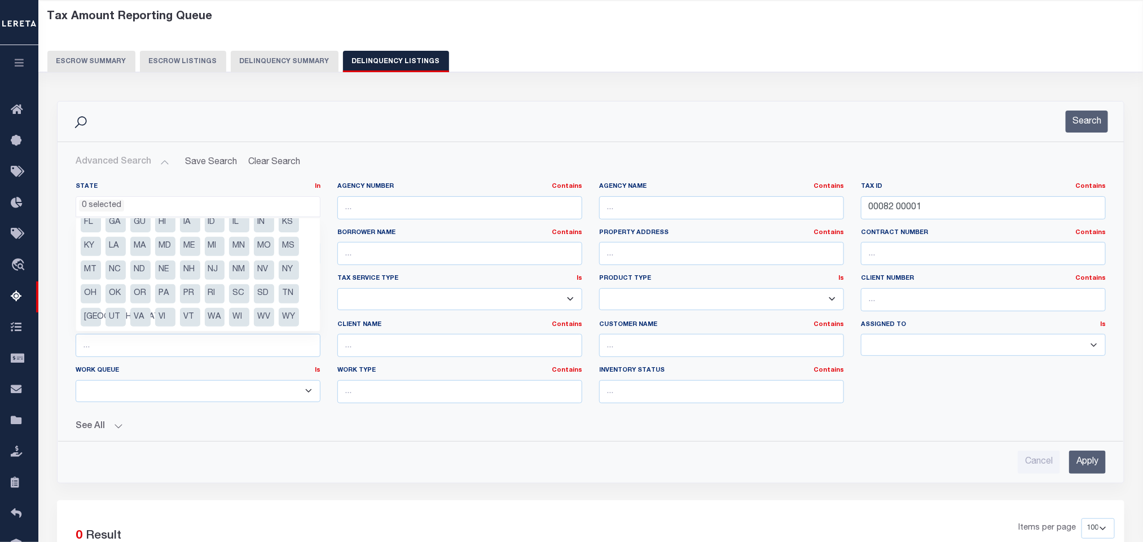
click at [90, 317] on li "[GEOGRAPHIC_DATA]" at bounding box center [91, 317] width 20 height 19
select select "[GEOGRAPHIC_DATA]"
click at [659, 126] on div "Search" at bounding box center [591, 122] width 1049 height 22
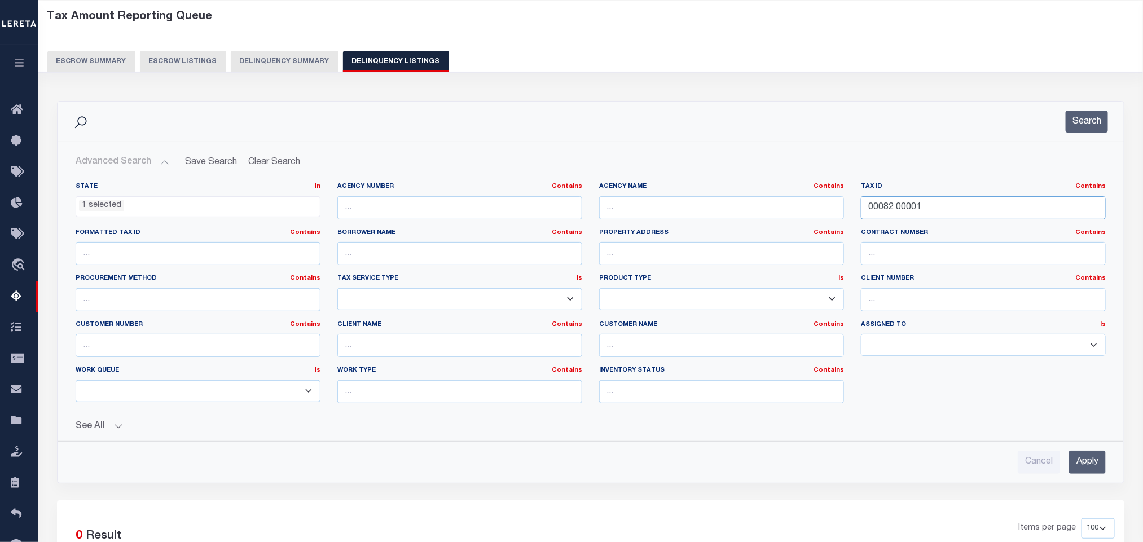
click at [955, 202] on input "00082 00001" at bounding box center [983, 207] width 245 height 23
drag, startPoint x: 957, startPoint y: 205, endPoint x: 764, endPoint y: 212, distance: 193.1
click at [765, 212] on div "State In In AK AL AR AZ CA CO CT DC DE FL GA GU HI IA ID IL IN KS [GEOGRAPHIC_D…" at bounding box center [590, 297] width 1047 height 230
paste input "51953"
type input "519531"
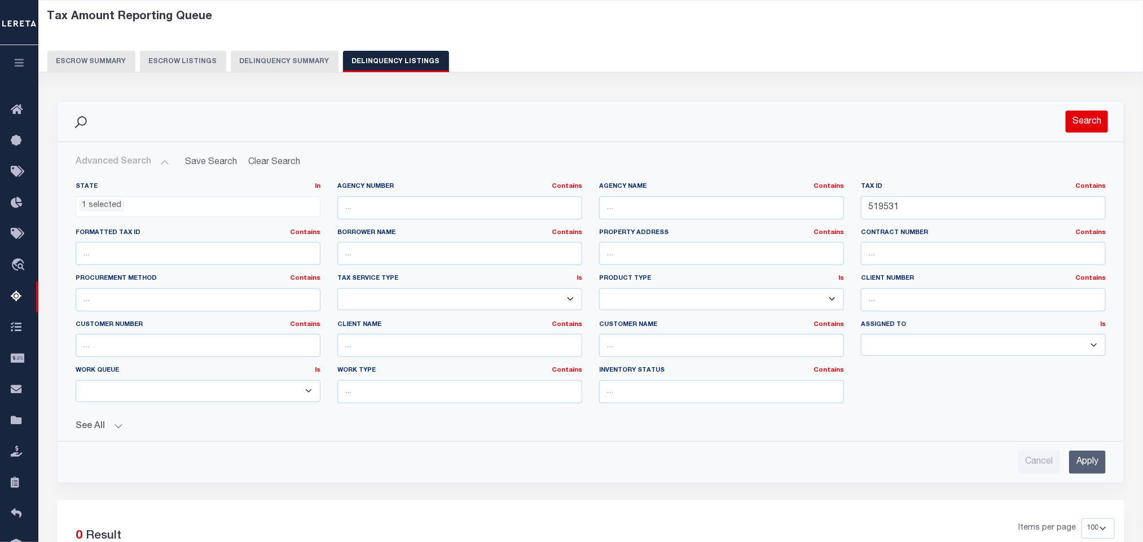
click at [1077, 120] on button "Search" at bounding box center [1087, 122] width 42 height 22
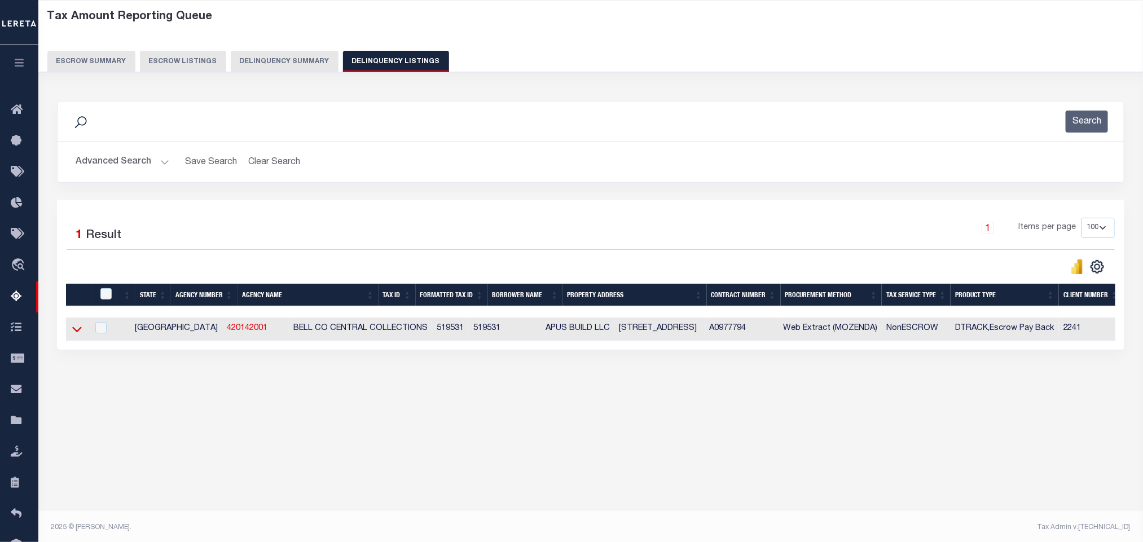
click at [78, 333] on icon at bounding box center [77, 330] width 10 height 6
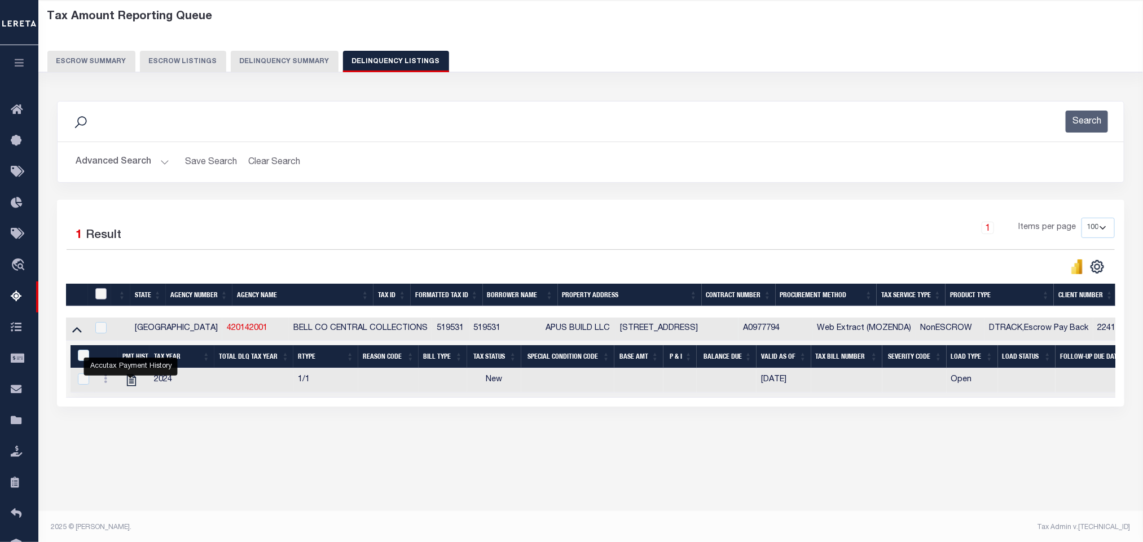
click at [99, 296] on input "checkbox" at bounding box center [100, 293] width 11 height 11
checkbox input "true"
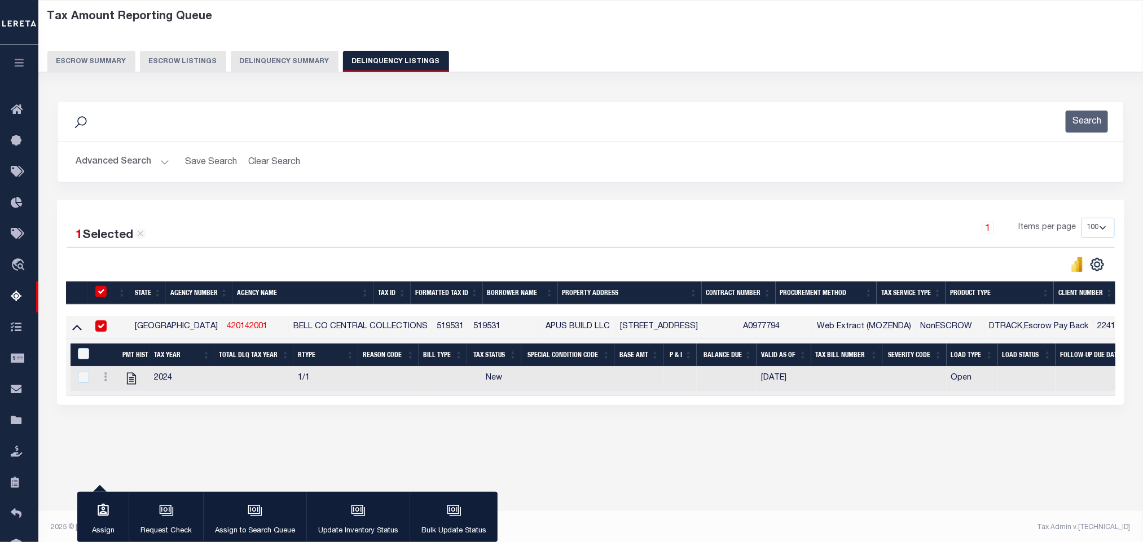
scroll to position [51, 0]
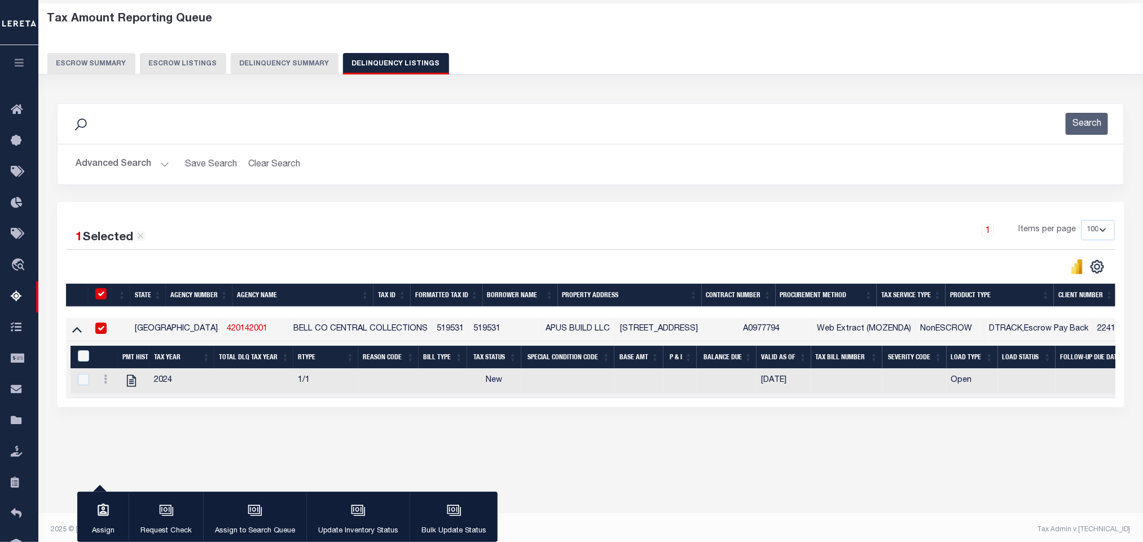
click at [371, 517] on button "Update Inventory Status" at bounding box center [357, 517] width 103 height 51
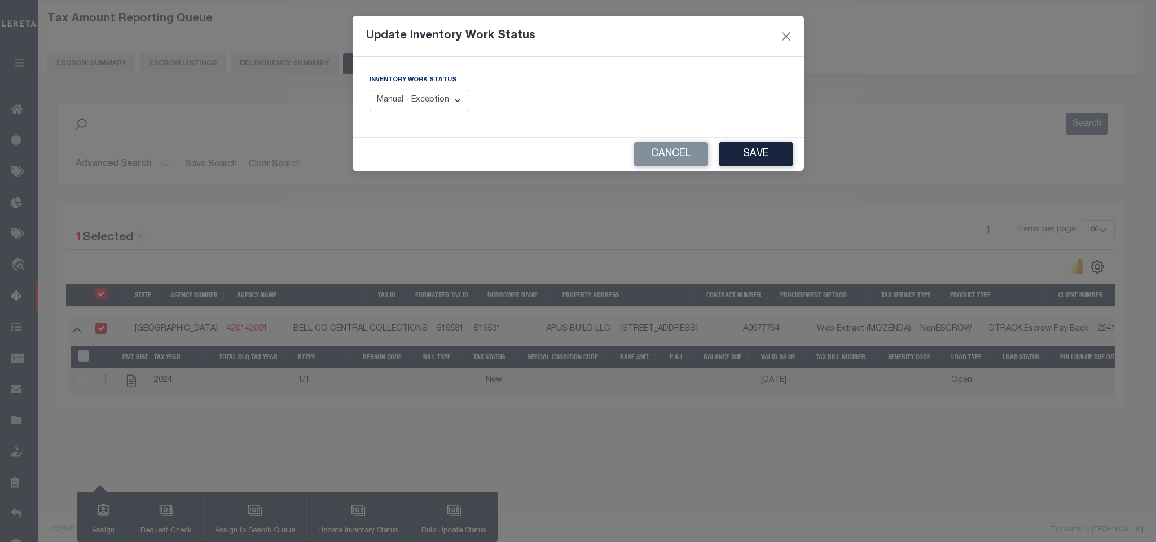
click at [445, 102] on select "Manual - Exception Pended - Awaiting Search Late Add Exception Completed" at bounding box center [420, 101] width 100 height 22
select select "4"
click at [370, 90] on select "Manual - Exception Pended - Awaiting Search Late Add Exception Completed" at bounding box center [420, 101] width 100 height 22
click at [760, 149] on button "Save" at bounding box center [756, 154] width 73 height 24
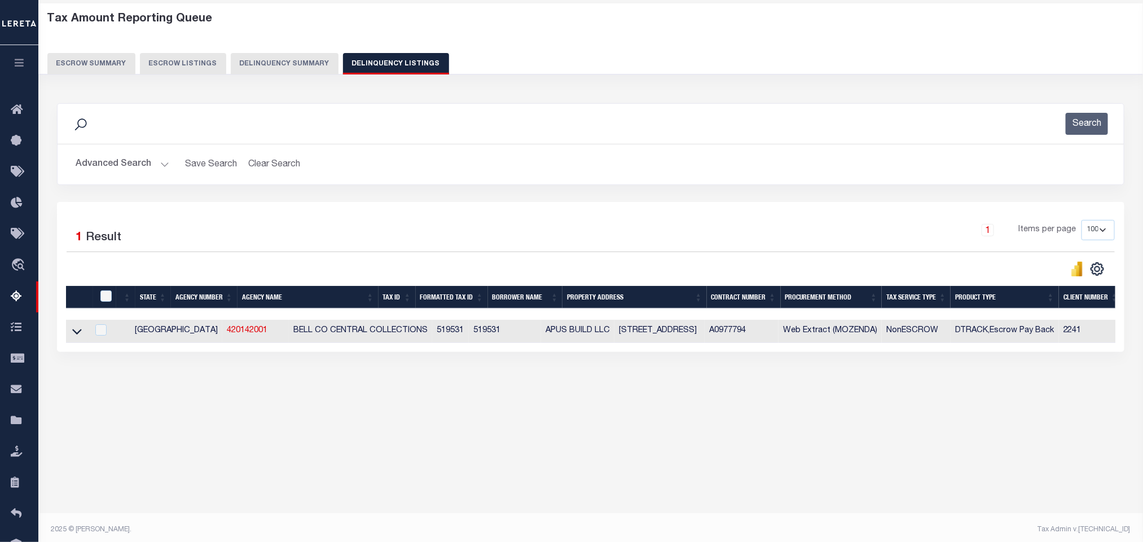
click at [157, 163] on button "Advanced Search" at bounding box center [123, 165] width 94 height 22
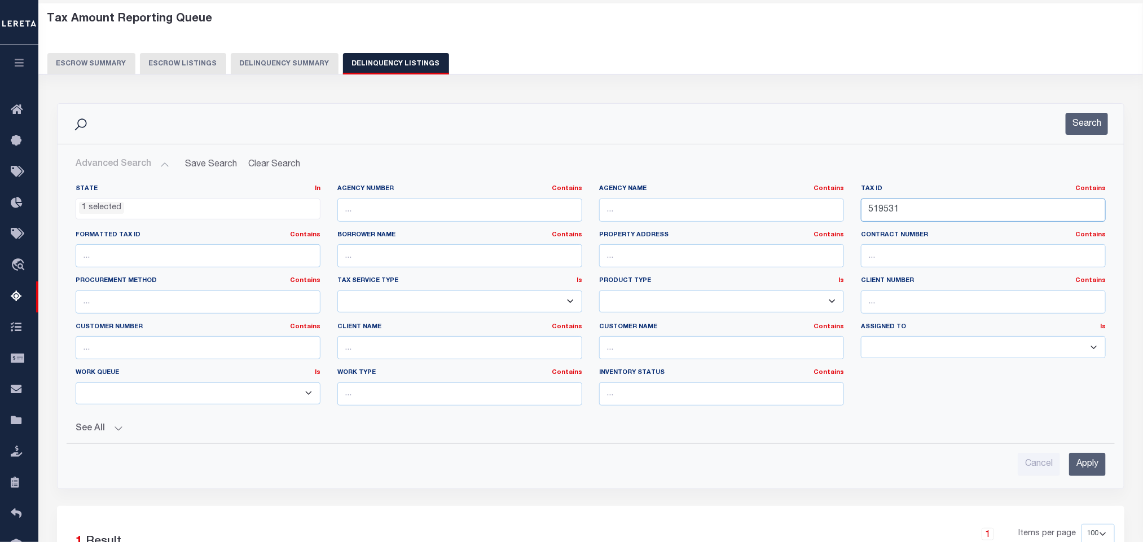
drag, startPoint x: 940, startPoint y: 213, endPoint x: 593, endPoint y: 225, distance: 346.7
click at [648, 231] on div "State In In AK AL AR AZ CA CO CT DC DE FL GA GU HI IA ID IL IN KS [GEOGRAPHIC_D…" at bounding box center [590, 300] width 1047 height 230
paste input "123830130340"
type input "123830130340"
click at [1092, 126] on button "Search" at bounding box center [1087, 124] width 42 height 22
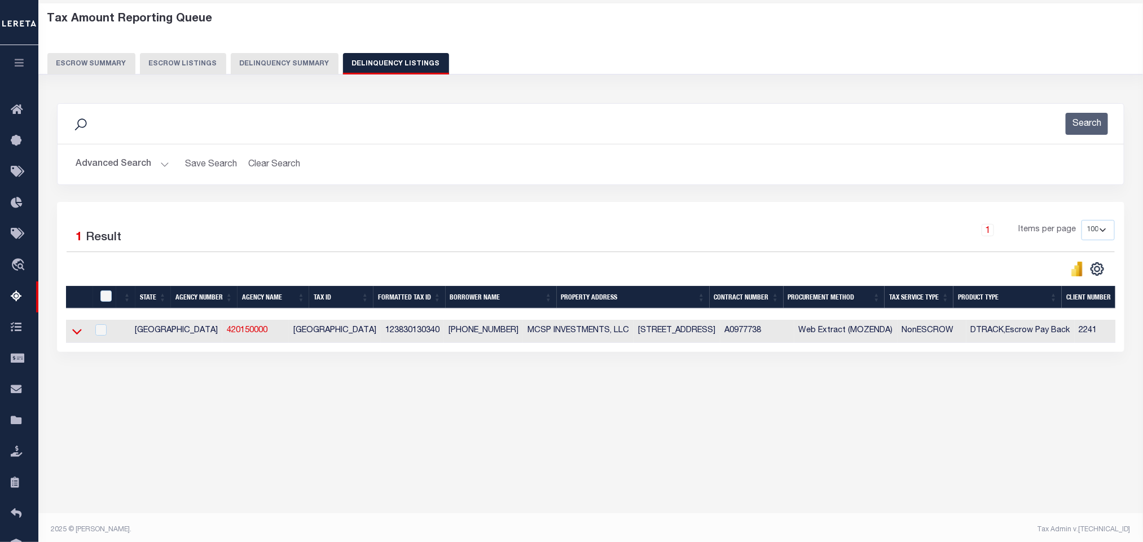
click at [75, 335] on icon at bounding box center [77, 333] width 10 height 6
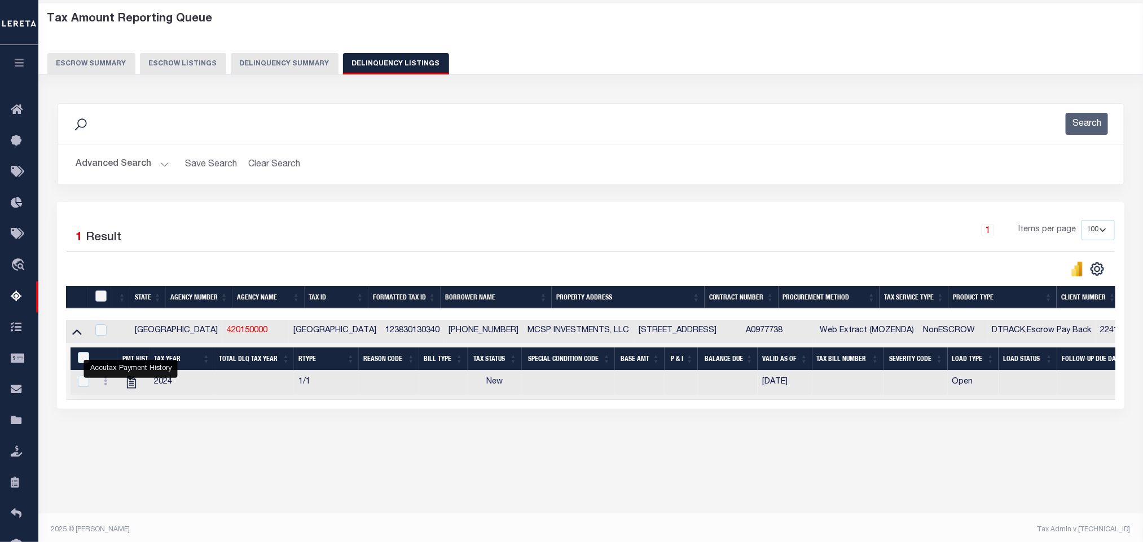
click at [102, 299] on input "checkbox" at bounding box center [100, 296] width 11 height 11
checkbox input "true"
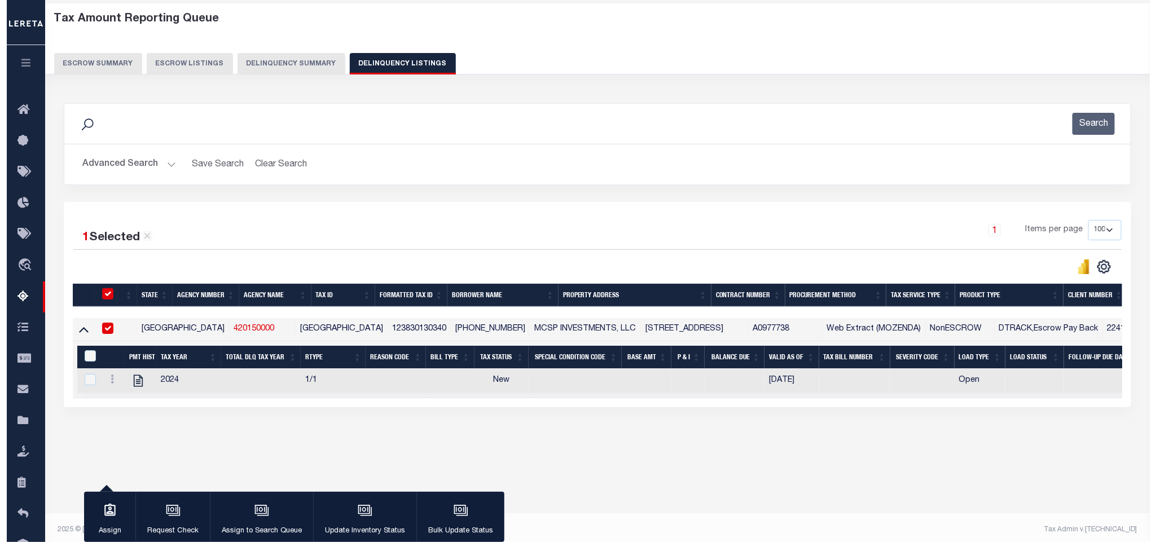
scroll to position [48, 0]
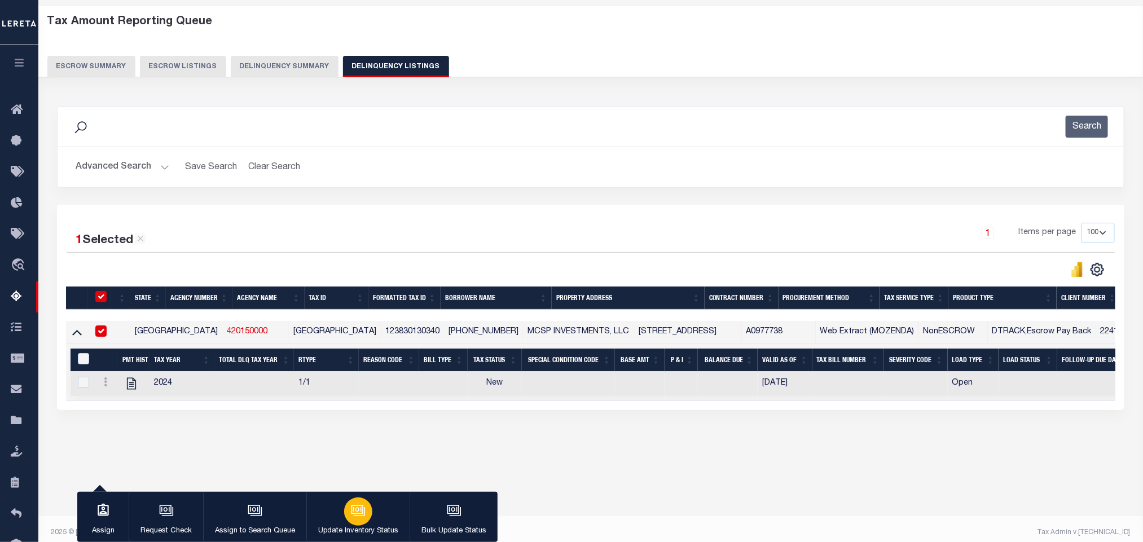
click at [364, 530] on p "Update Inventory Status" at bounding box center [358, 531] width 80 height 11
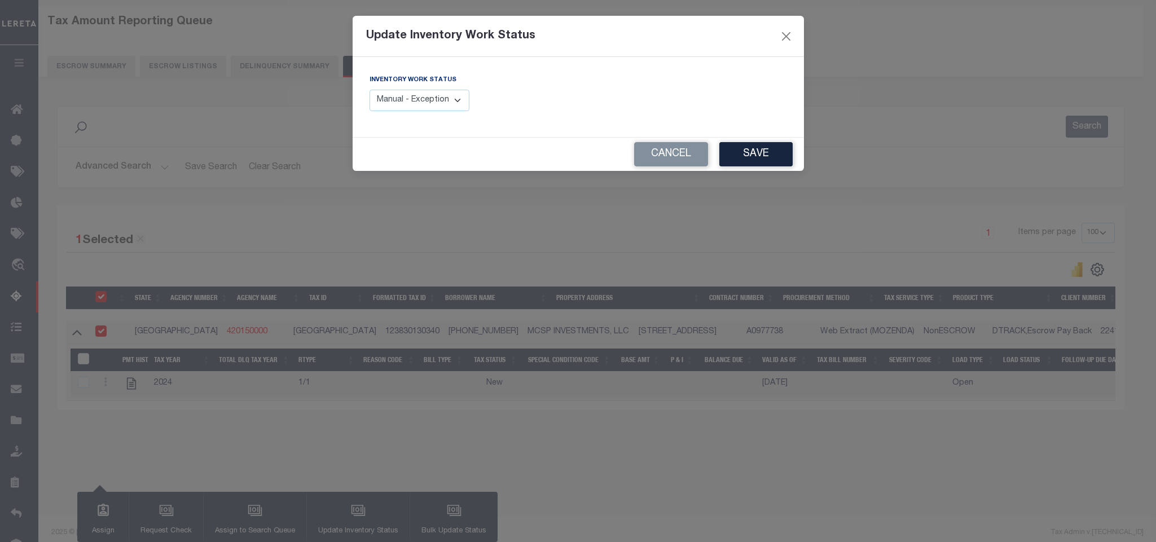
click at [470, 97] on div "Inventory Work Status Manual - Exception Pended - Awaiting Search Late Add Exce…" at bounding box center [470, 92] width 200 height 37
click at [458, 99] on select "Manual - Exception Pended - Awaiting Search Late Add Exception Completed" at bounding box center [420, 101] width 100 height 22
select select "4"
click at [370, 90] on select "Manual - Exception Pended - Awaiting Search Late Add Exception Completed" at bounding box center [420, 101] width 100 height 22
click at [744, 158] on button "Save" at bounding box center [756, 154] width 73 height 24
